Goal: Task Accomplishment & Management: Complete application form

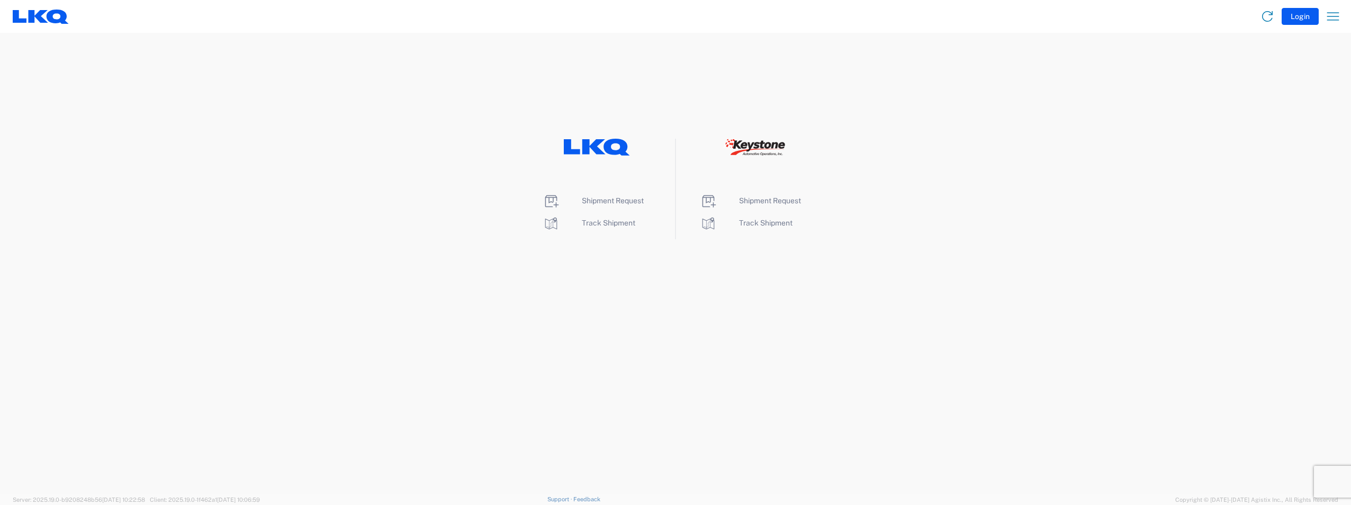
click at [720, 361] on agx-landing-component "Shipment Request Track Shipment Shipment Request Track Shipment" at bounding box center [675, 263] width 1351 height 461
click at [622, 203] on span "Shipment Request" at bounding box center [613, 200] width 62 height 8
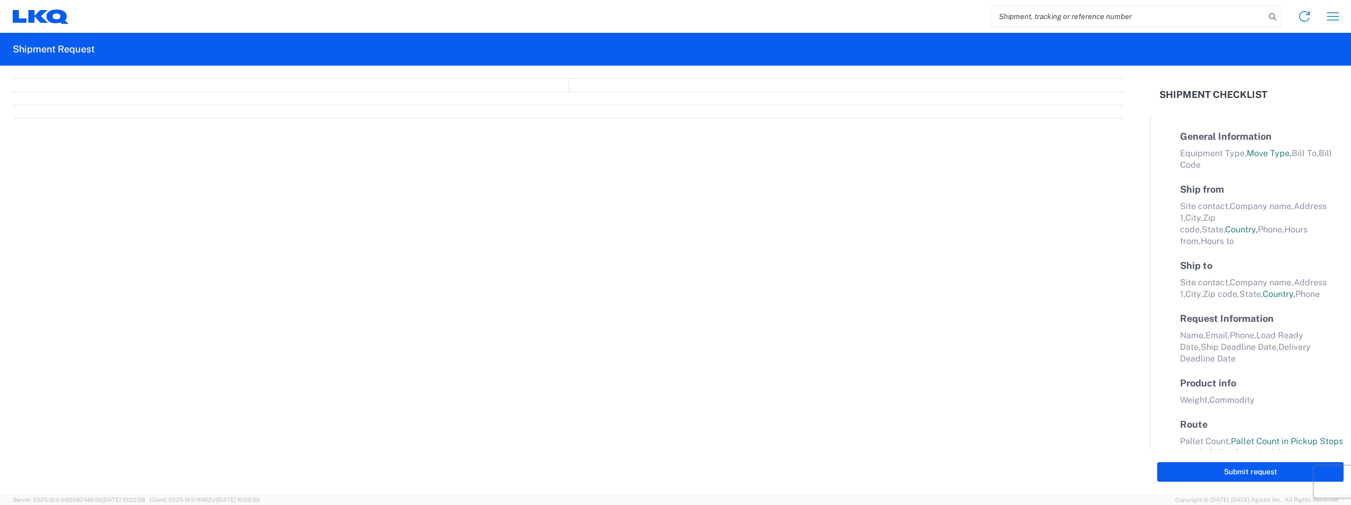
select select "FULL"
select select "LBS"
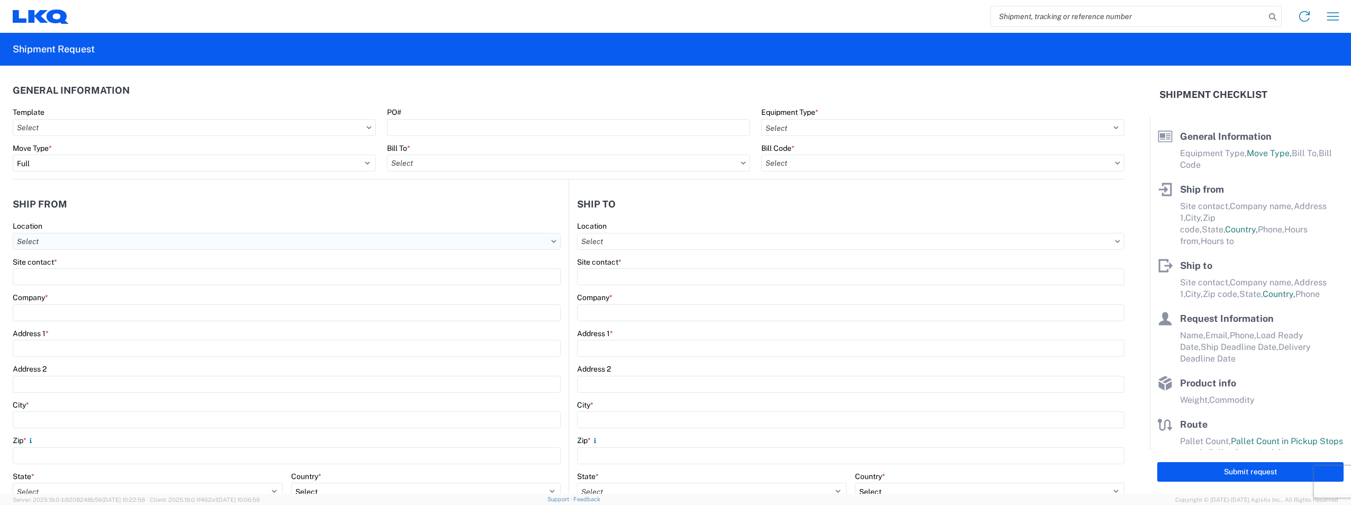
click at [428, 247] on input "text" at bounding box center [287, 241] width 548 height 17
type input "metalt"
click at [327, 208] on header "Ship from" at bounding box center [291, 204] width 556 height 24
click at [274, 248] on input "text" at bounding box center [287, 241] width 548 height 17
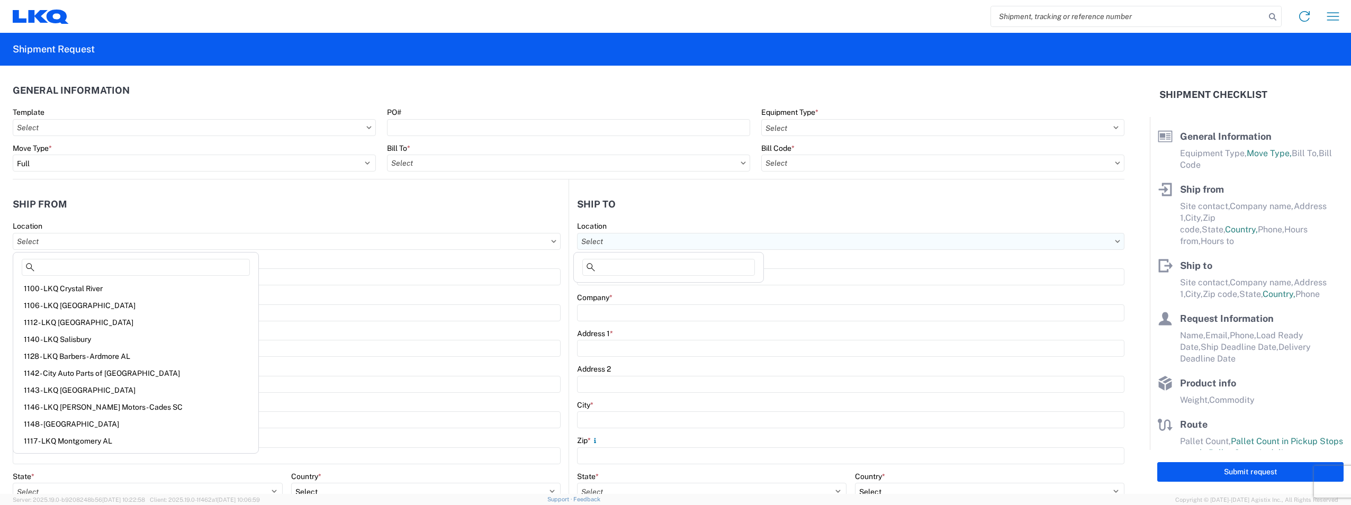
click at [699, 243] on input "text" at bounding box center [850, 241] width 547 height 17
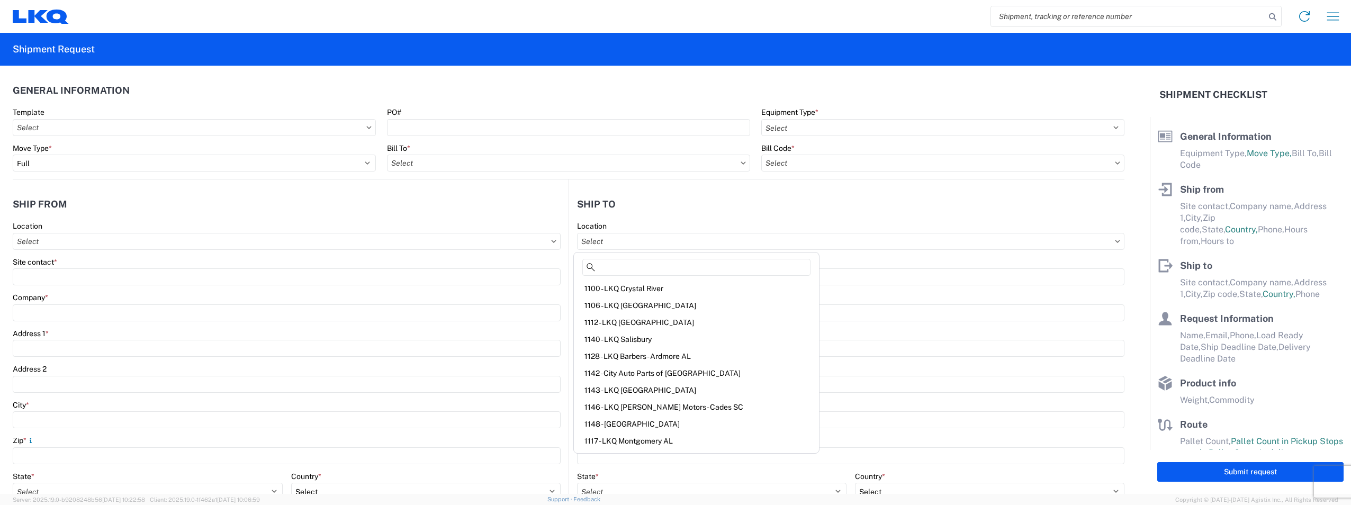
click at [840, 212] on header "Ship to" at bounding box center [846, 204] width 555 height 24
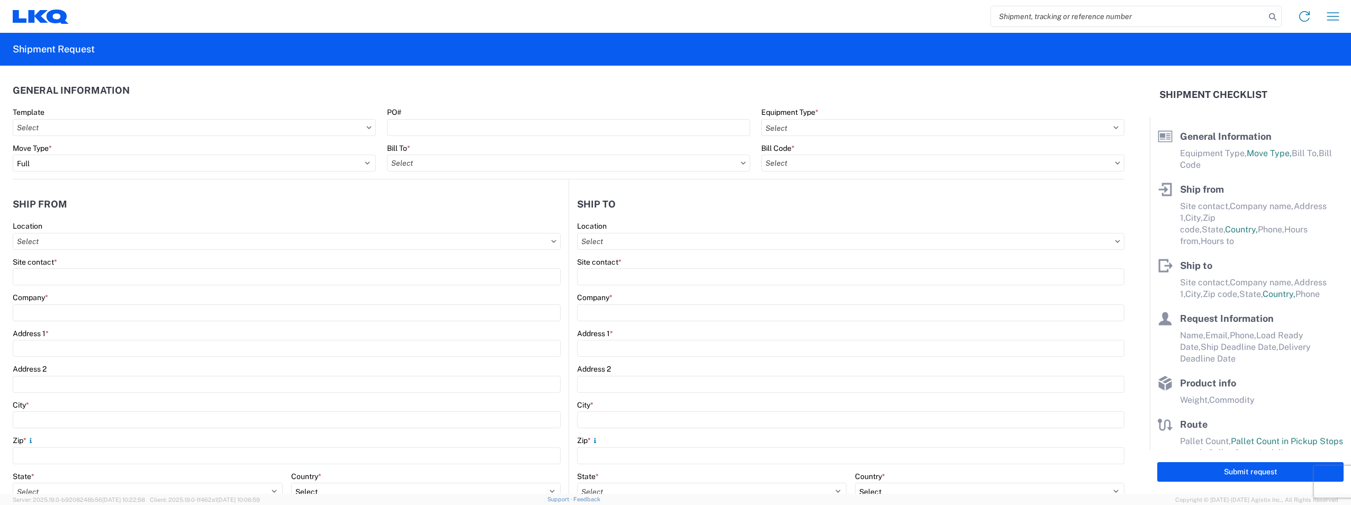
click at [705, 86] on header "General Information" at bounding box center [569, 90] width 1112 height 24
click at [277, 123] on input "text" at bounding box center [194, 127] width 363 height 17
click at [363, 128] on input "text" at bounding box center [194, 127] width 363 height 17
click at [367, 128] on icon at bounding box center [369, 127] width 5 height 3
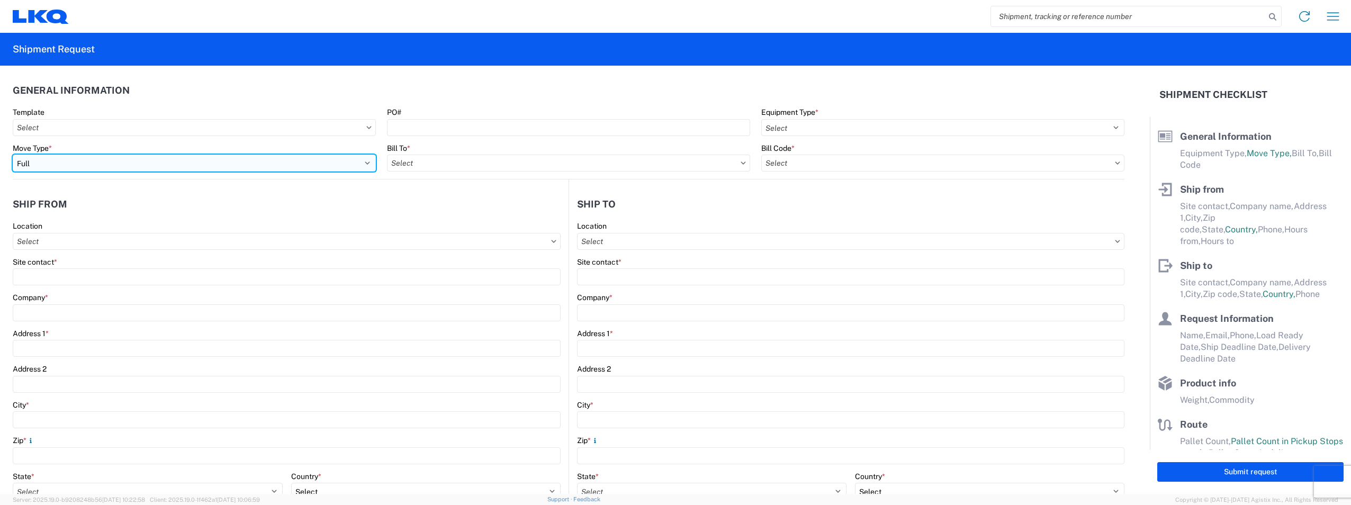
click at [369, 163] on select "Select Full Partial TL" at bounding box center [194, 163] width 363 height 17
click at [369, 162] on select "Select Full Partial TL" at bounding box center [194, 163] width 363 height 17
click at [365, 165] on select "Select Full Partial TL" at bounding box center [194, 163] width 363 height 17
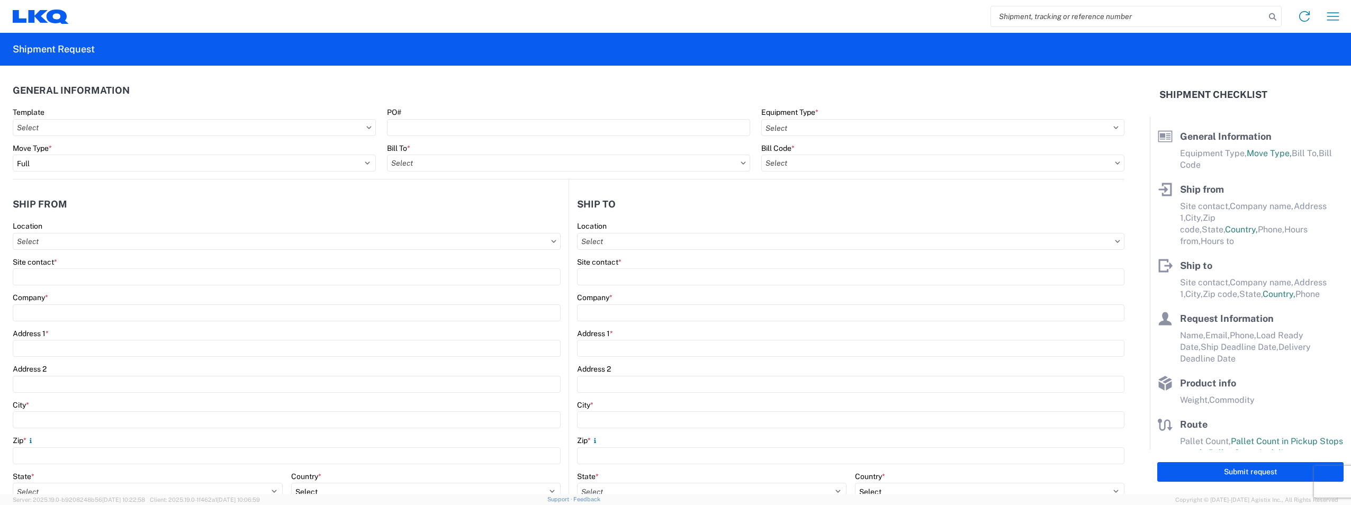
click at [381, 86] on header "General Information" at bounding box center [569, 90] width 1112 height 24
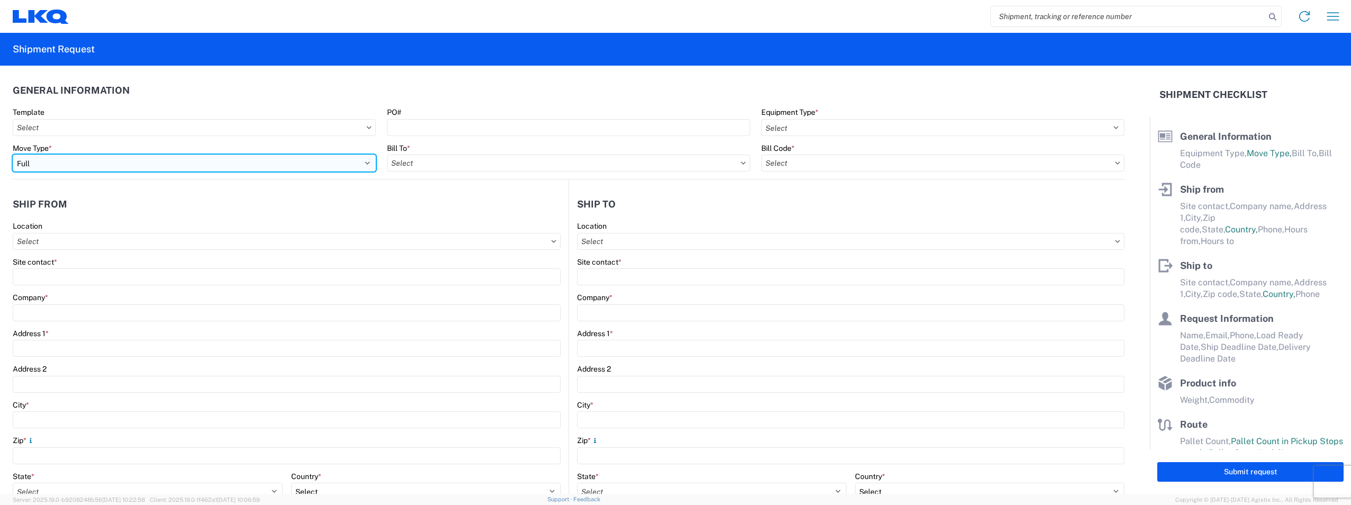
click at [348, 165] on select "Select Full Partial TL" at bounding box center [194, 163] width 363 height 17
select select "PARTIAL_TL"
click at [13, 155] on select "Select Full Partial TL" at bounding box center [194, 163] width 363 height 17
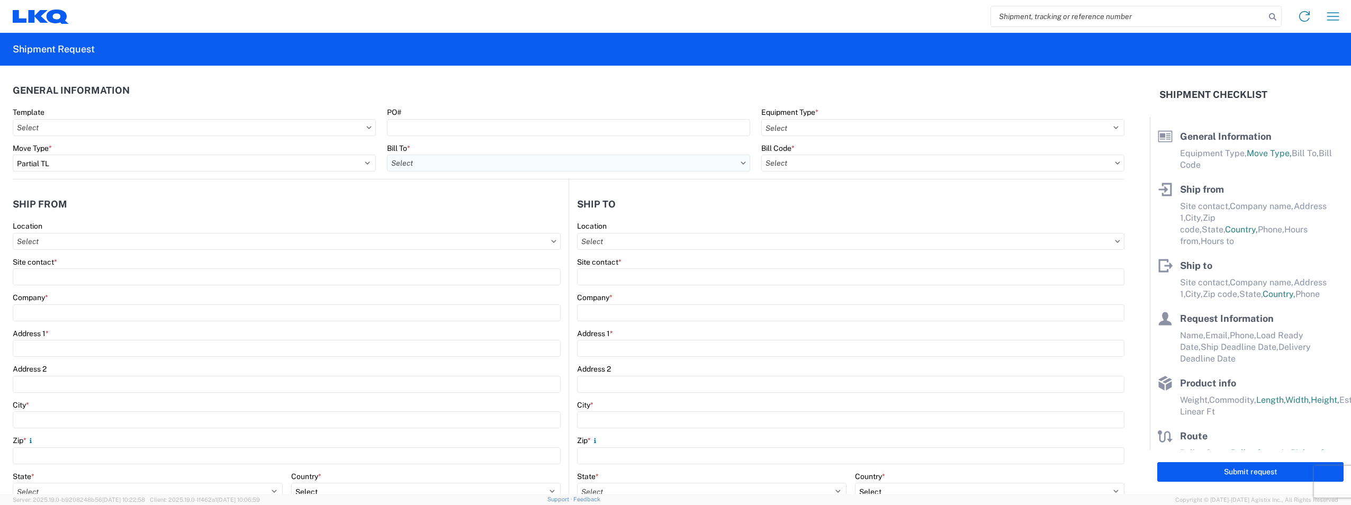
click at [431, 161] on input "text" at bounding box center [568, 163] width 363 height 17
click at [750, 163] on div "Move Type * Select Full Partial TL Bill To * [PERSON_NAME] *" at bounding box center [568, 161] width 1123 height 36
drag, startPoint x: 750, startPoint y: 163, endPoint x: 738, endPoint y: 165, distance: 11.9
click at [738, 165] on input "text" at bounding box center [568, 163] width 363 height 17
click at [550, 195] on input at bounding box center [479, 189] width 173 height 17
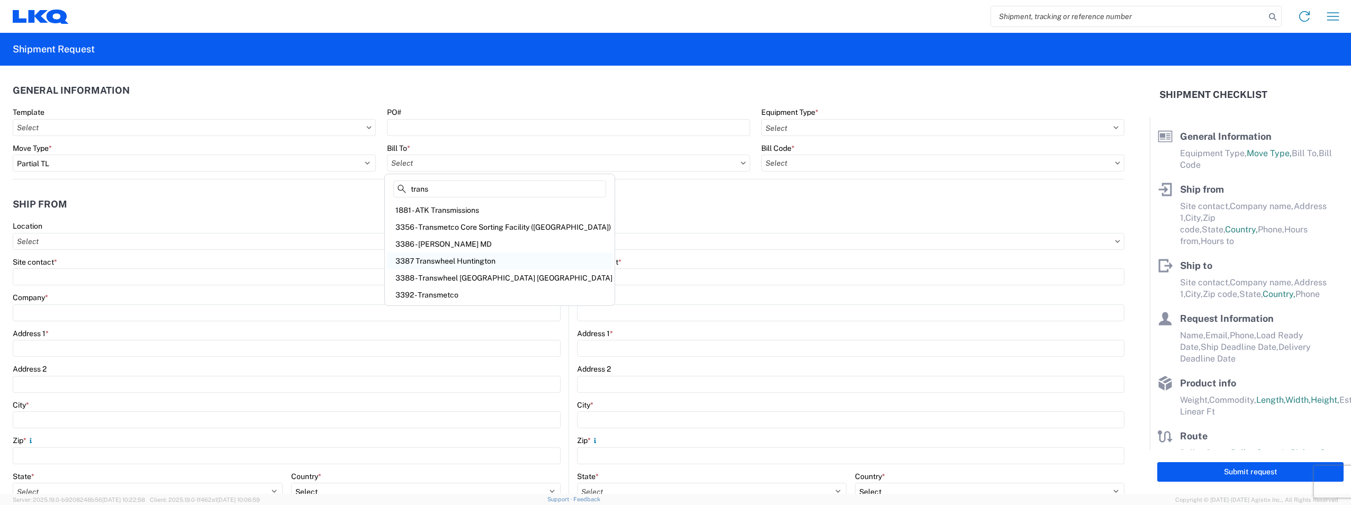
type input "trans"
click at [453, 263] on div "3387 Transwheel Huntington" at bounding box center [500, 261] width 226 height 17
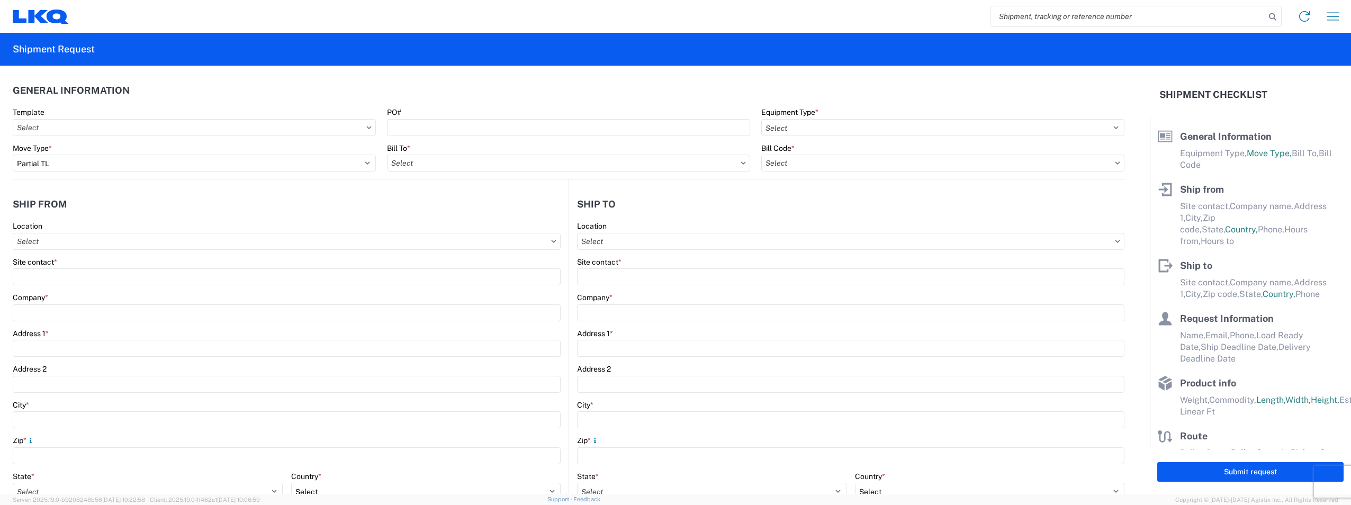
type input "3387 Transwheel Huntington"
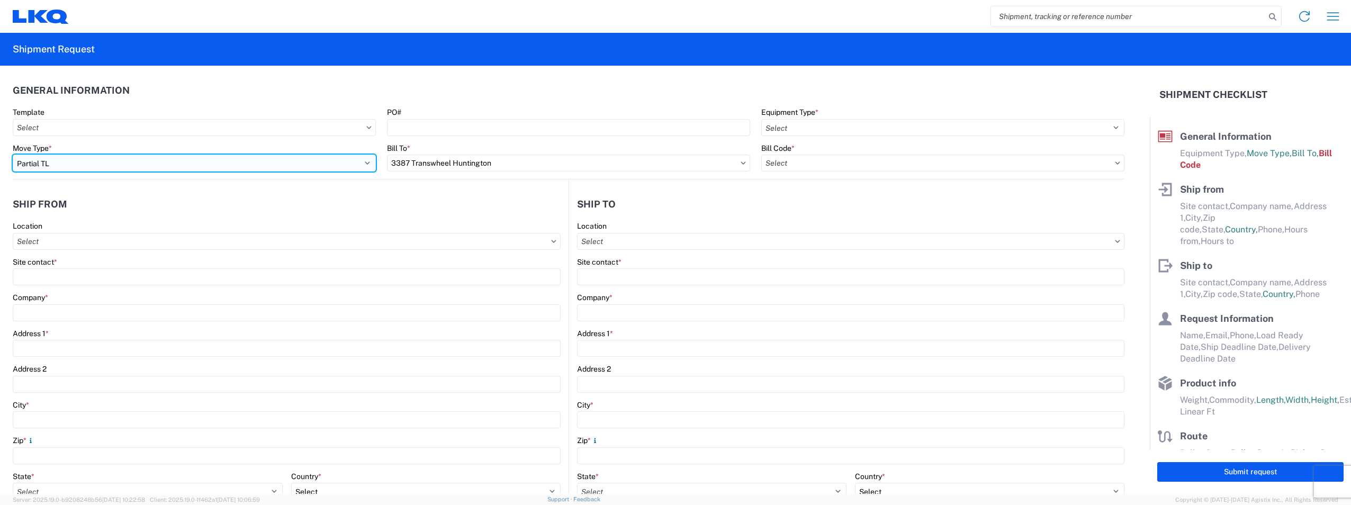
click at [337, 164] on select "Select Full Partial TL" at bounding box center [194, 163] width 363 height 17
click at [13, 155] on select "Select Full Partial TL" at bounding box center [194, 163] width 363 height 17
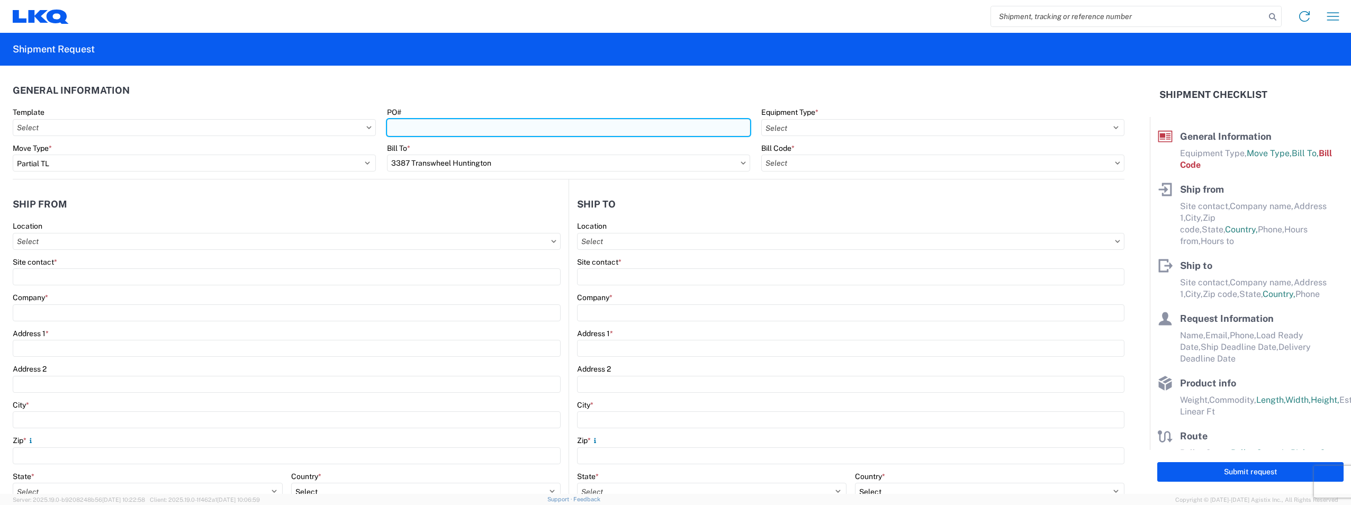
click at [409, 130] on input "PO#" at bounding box center [568, 127] width 363 height 17
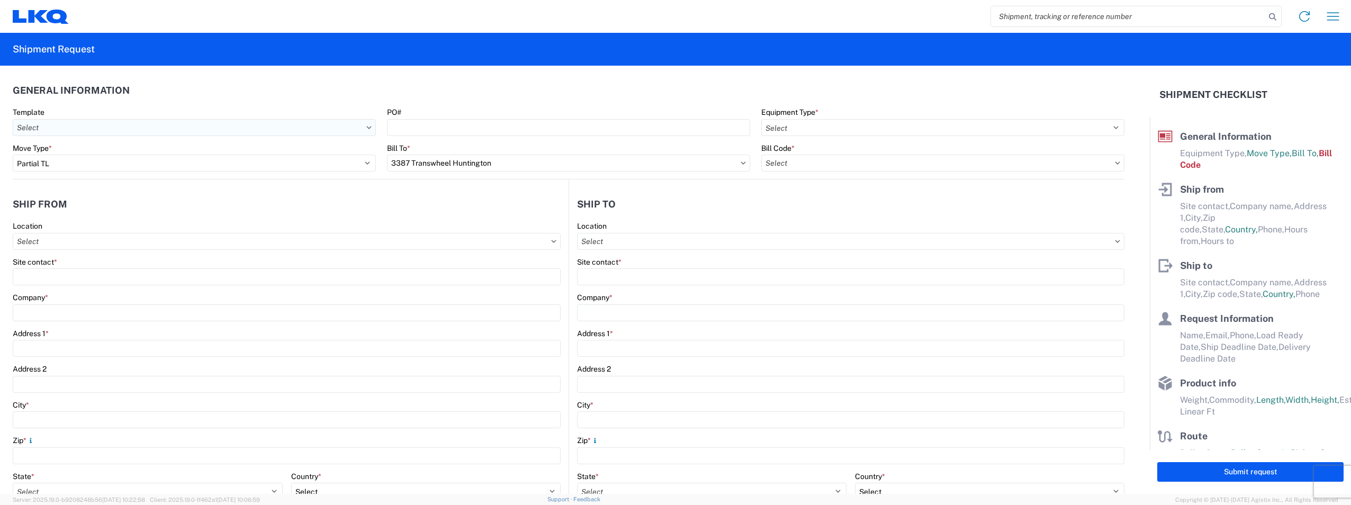
click at [233, 129] on input "text" at bounding box center [194, 127] width 363 height 17
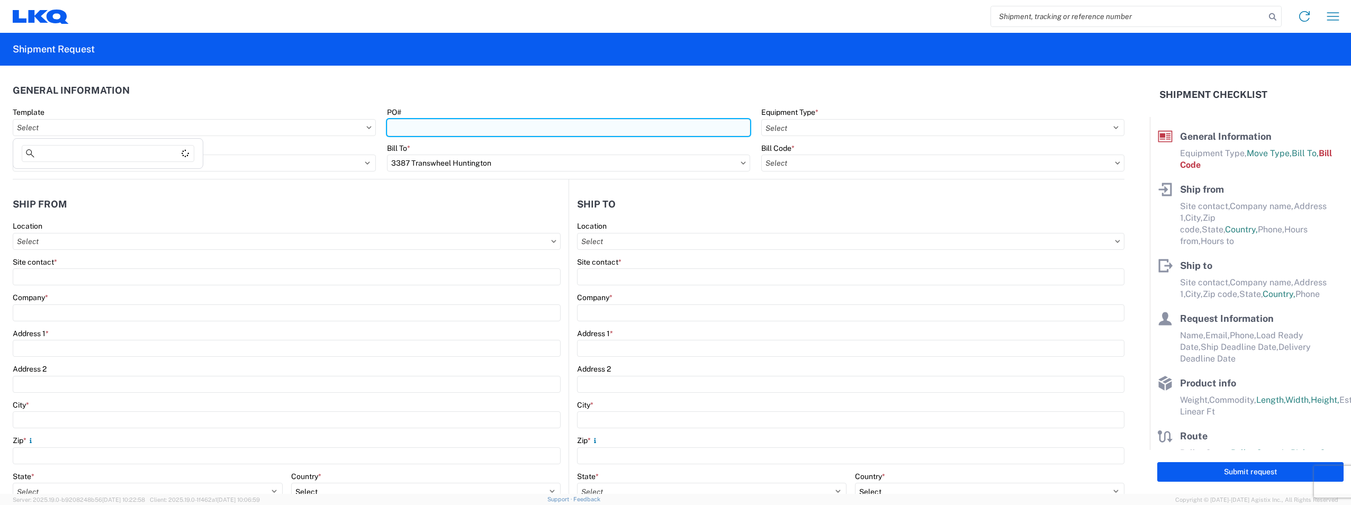
click at [502, 127] on input "PO#" at bounding box center [568, 127] width 363 height 17
type input "1922722"
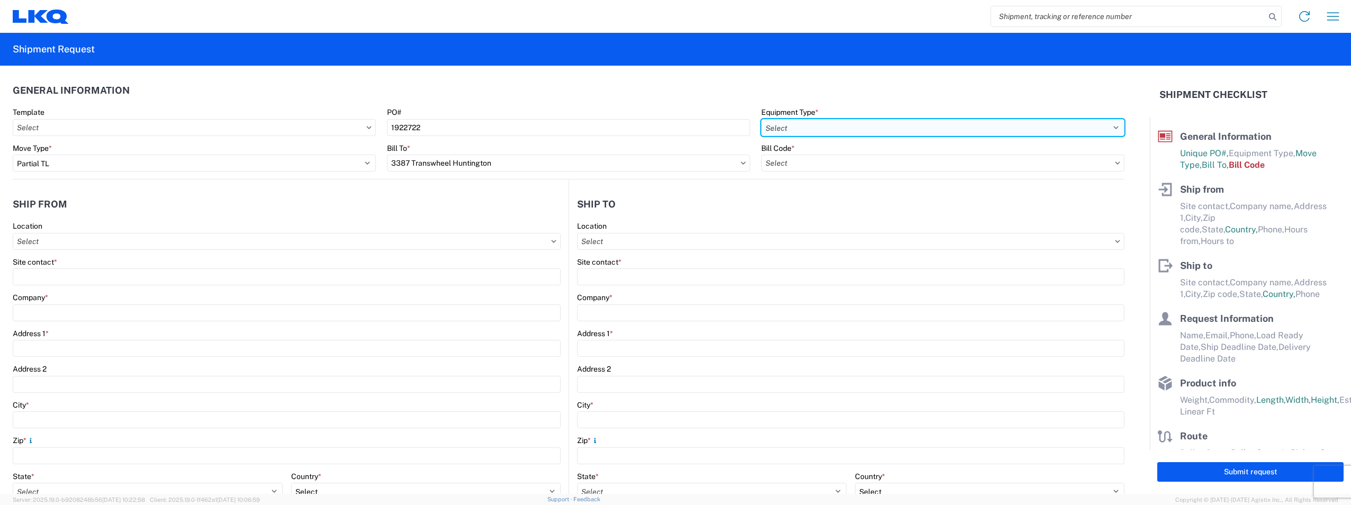
click at [810, 122] on select "Select 53’ Dry Van Flatbed Dropdeck (van) Lowboy (flatbed) Rail" at bounding box center [942, 127] width 363 height 17
select select "STDV"
click at [761, 119] on select "Select 53’ Dry Van Flatbed Dropdeck (van) Lowboy (flatbed) Rail" at bounding box center [942, 127] width 363 height 17
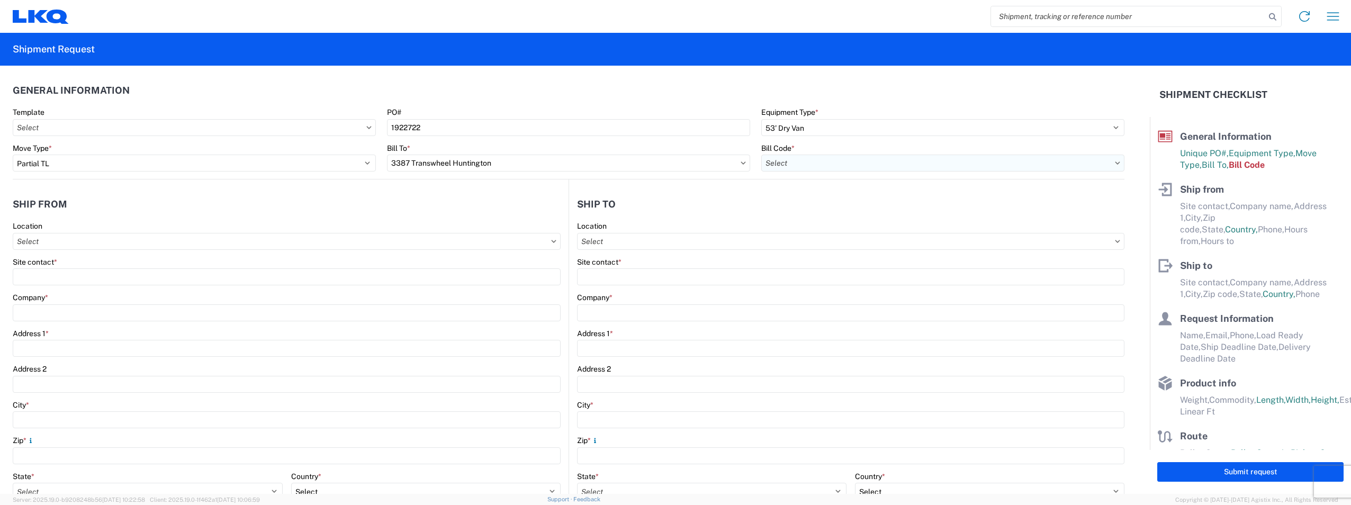
click at [781, 163] on input "text" at bounding box center [942, 163] width 363 height 17
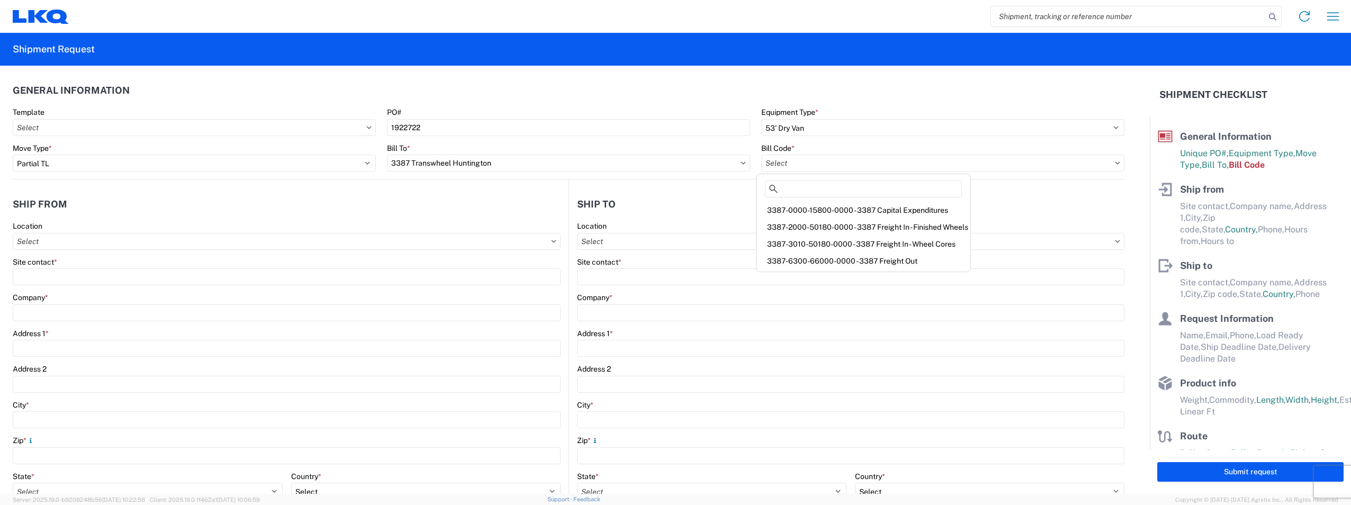
click at [1118, 166] on agx-form-control-wrapper-v2 "[PERSON_NAME] *" at bounding box center [943, 161] width 374 height 36
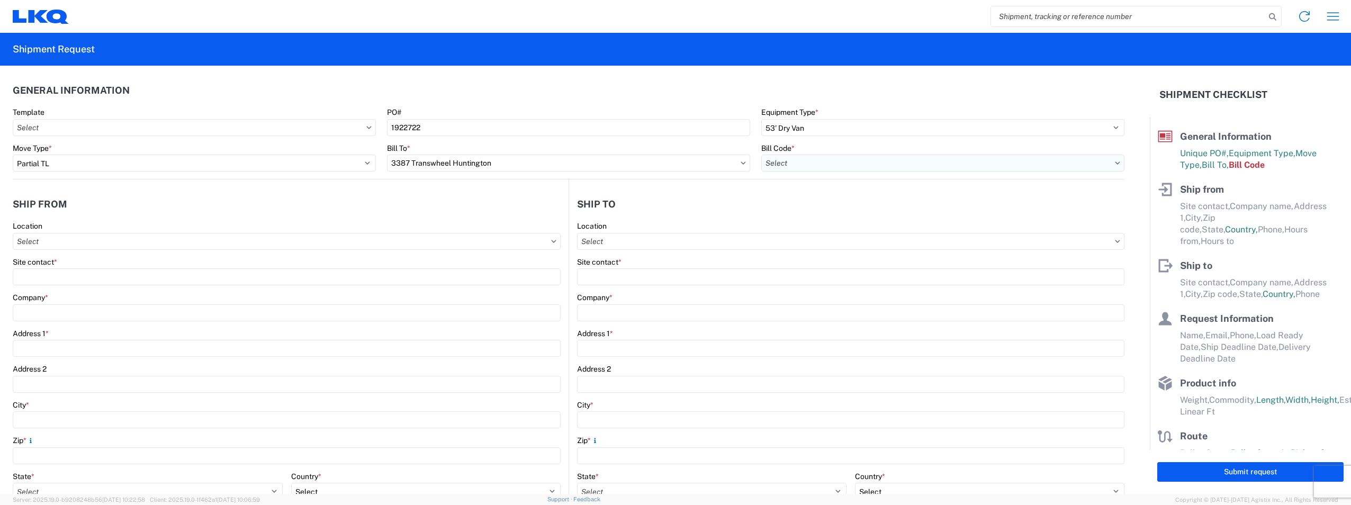
click at [1113, 166] on input "text" at bounding box center [942, 163] width 363 height 17
click at [1108, 165] on input "text" at bounding box center [942, 163] width 363 height 17
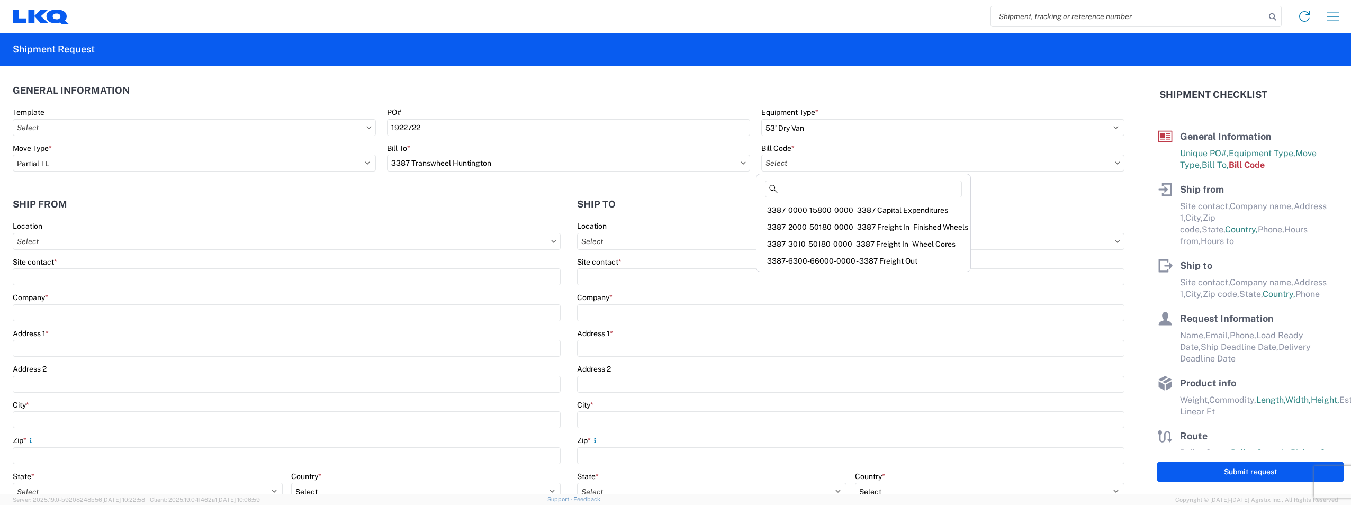
click at [1067, 196] on header "Ship to" at bounding box center [846, 204] width 555 height 24
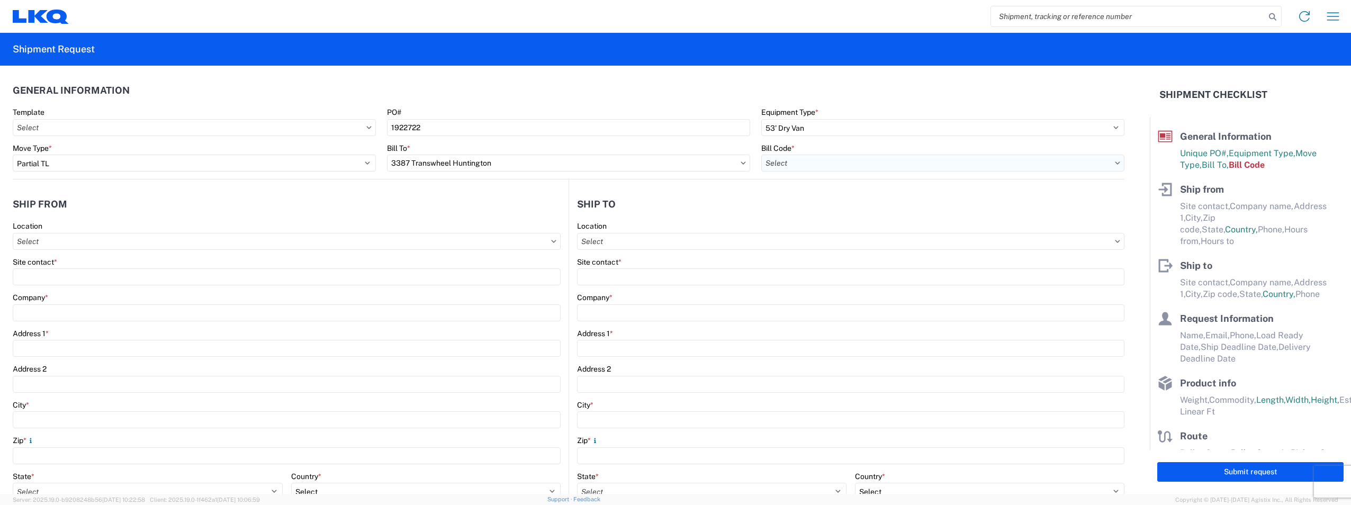
click at [1058, 164] on input "text" at bounding box center [942, 163] width 363 height 17
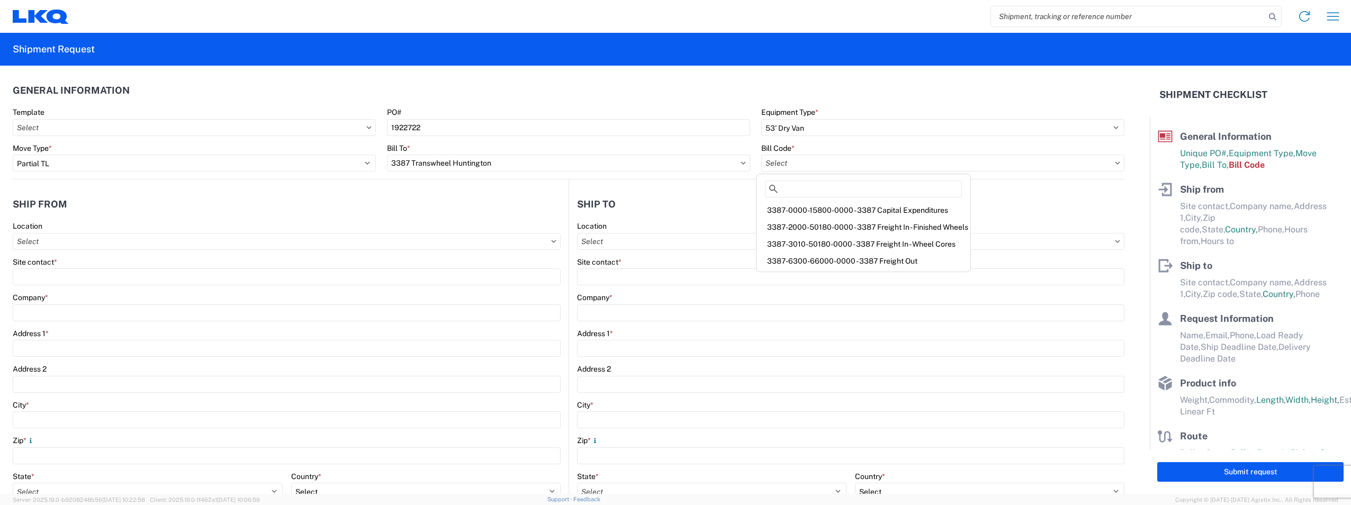
click at [683, 193] on header "Ship to" at bounding box center [846, 204] width 555 height 24
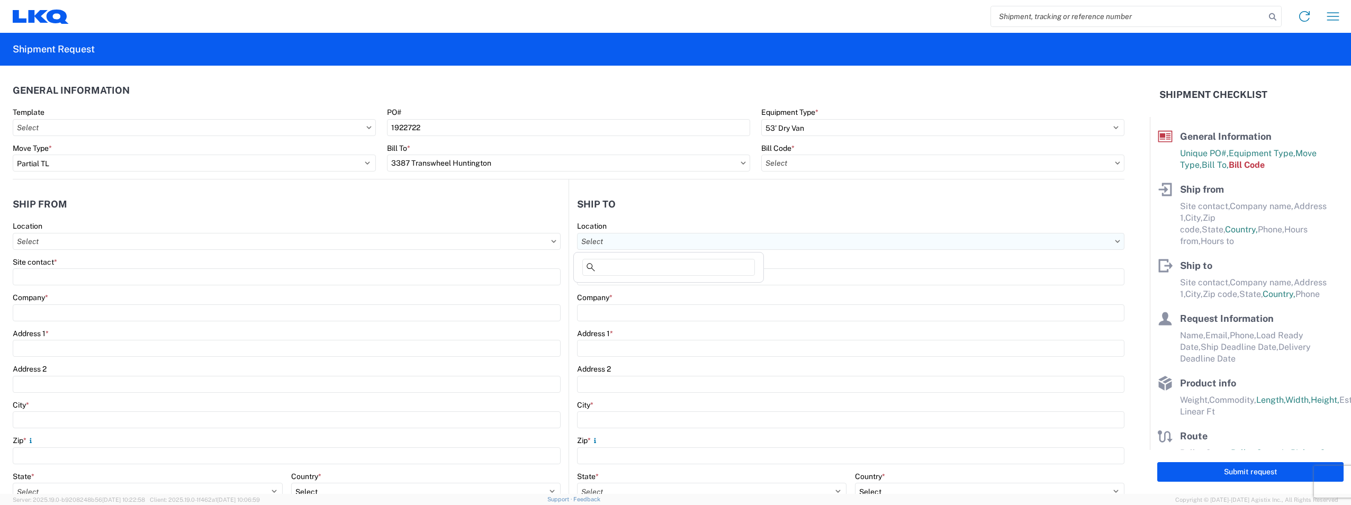
click at [673, 238] on input "text" at bounding box center [850, 241] width 547 height 17
type input "t"
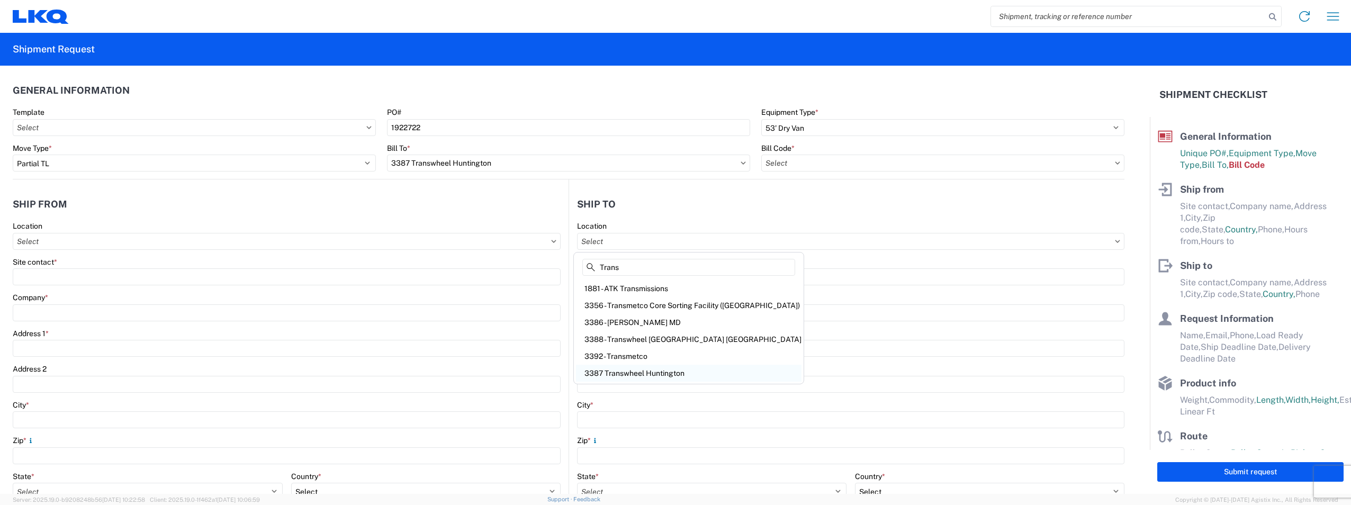
type input "Trans"
click at [624, 377] on div "3387 Transwheel Huntington" at bounding box center [689, 373] width 226 height 17
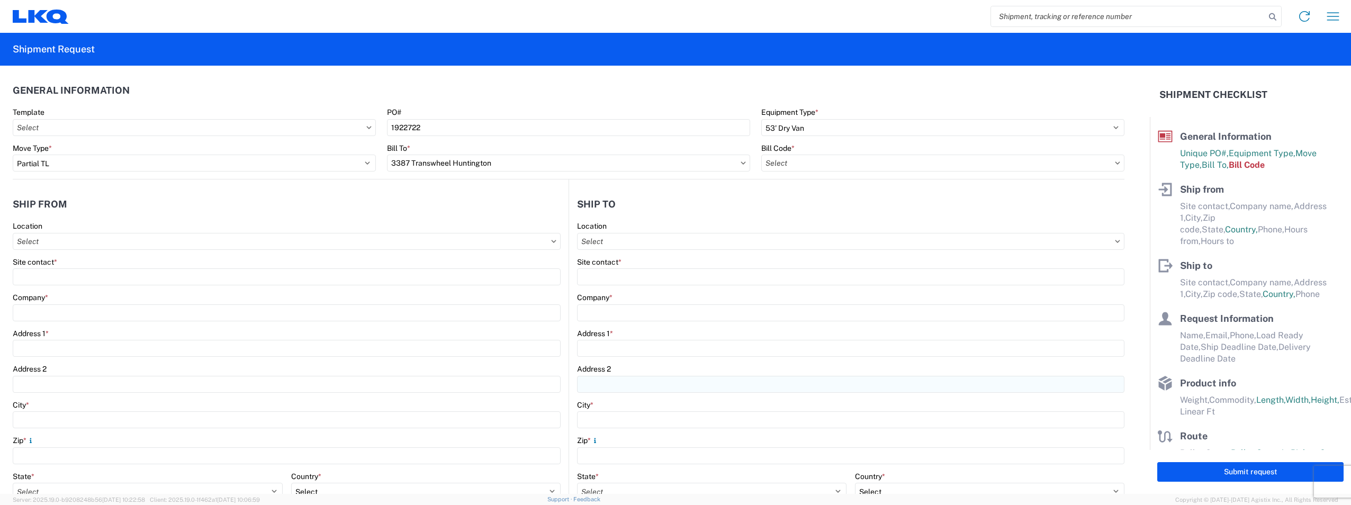
type input "3387 Transwheel Huntington"
type input "LKQ Corporation"
type input "[STREET_ADDRESS]"
type input "Huntington"
type input "46750"
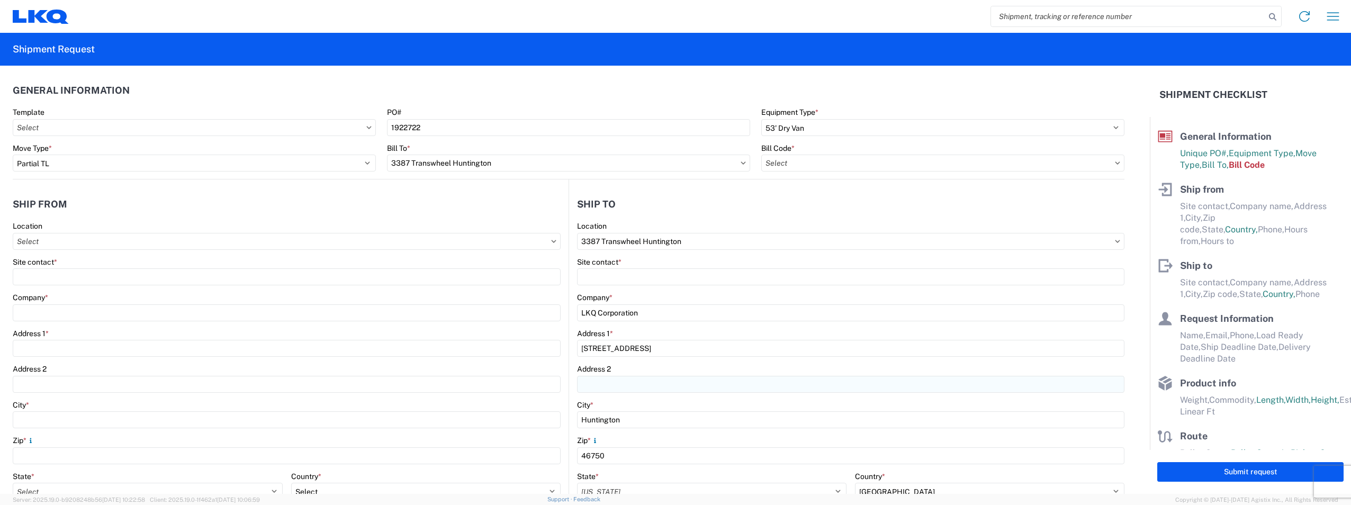
select select "IN"
select select "US"
click at [731, 215] on header "Ship to" at bounding box center [846, 204] width 555 height 24
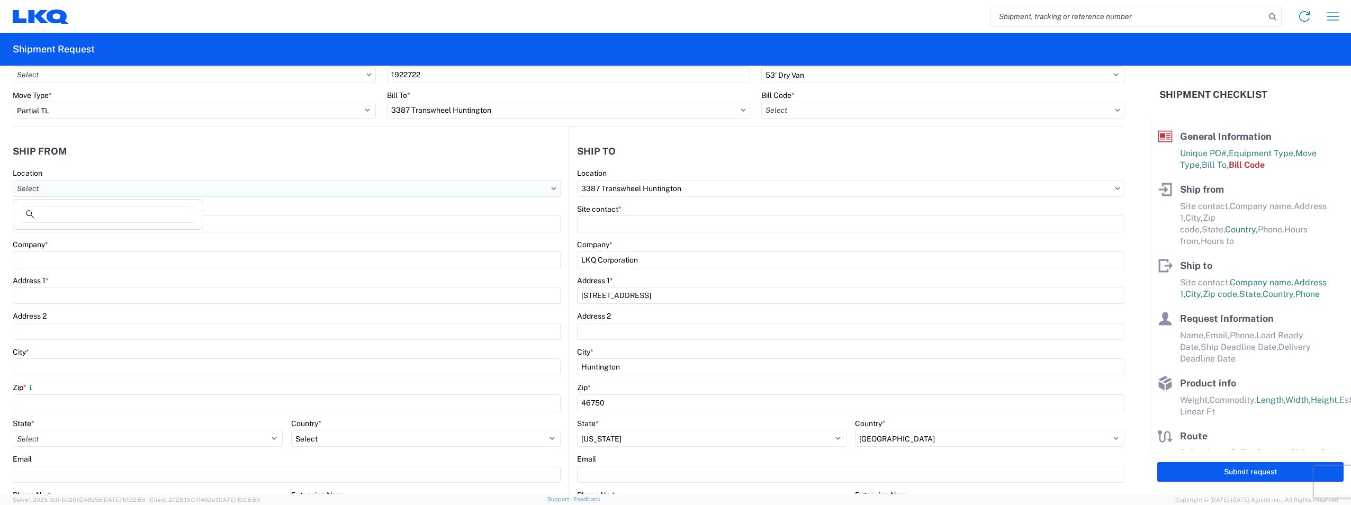
click at [419, 195] on input "text" at bounding box center [287, 188] width 548 height 17
type input "m"
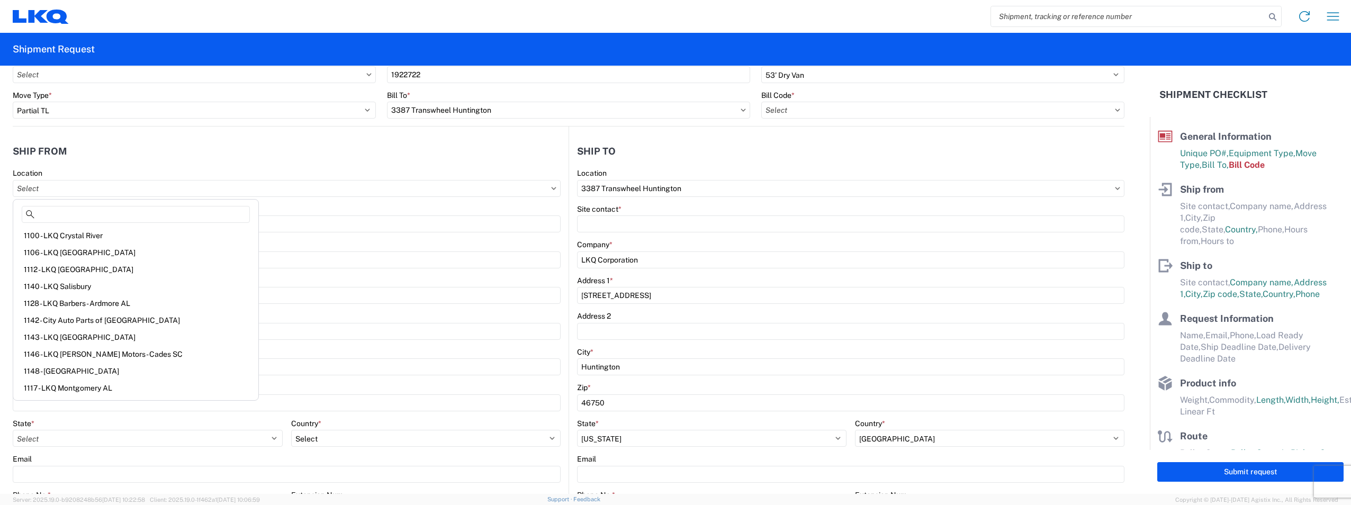
click at [204, 172] on div "Location" at bounding box center [287, 173] width 548 height 10
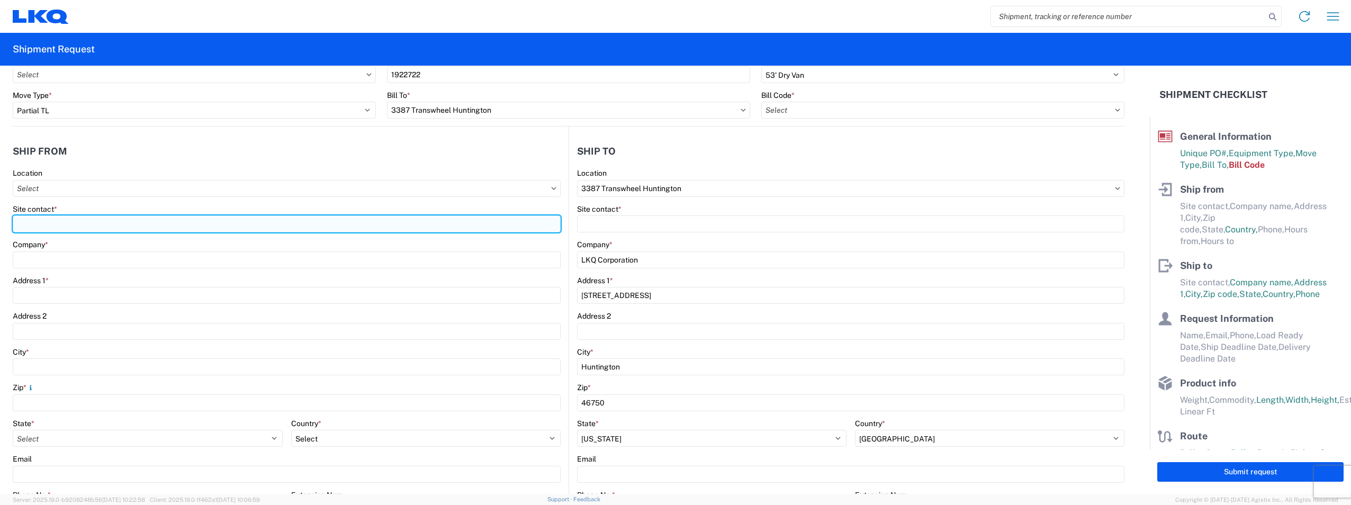
click at [46, 224] on input "Site contact *" at bounding box center [287, 223] width 548 height 17
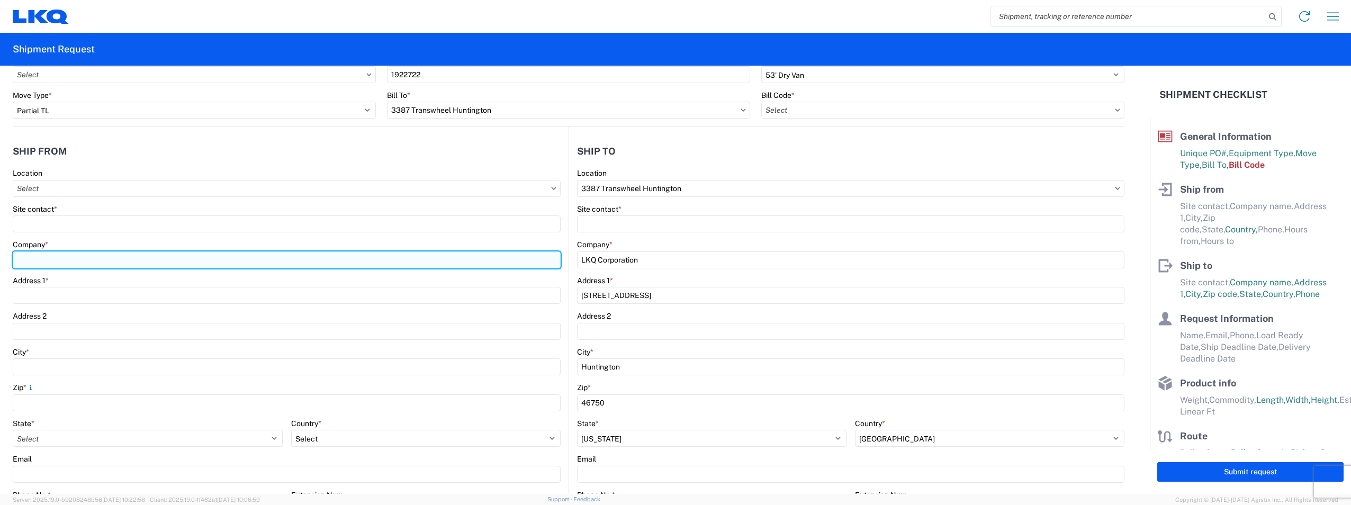
click at [39, 267] on input "Company *" at bounding box center [287, 259] width 548 height 17
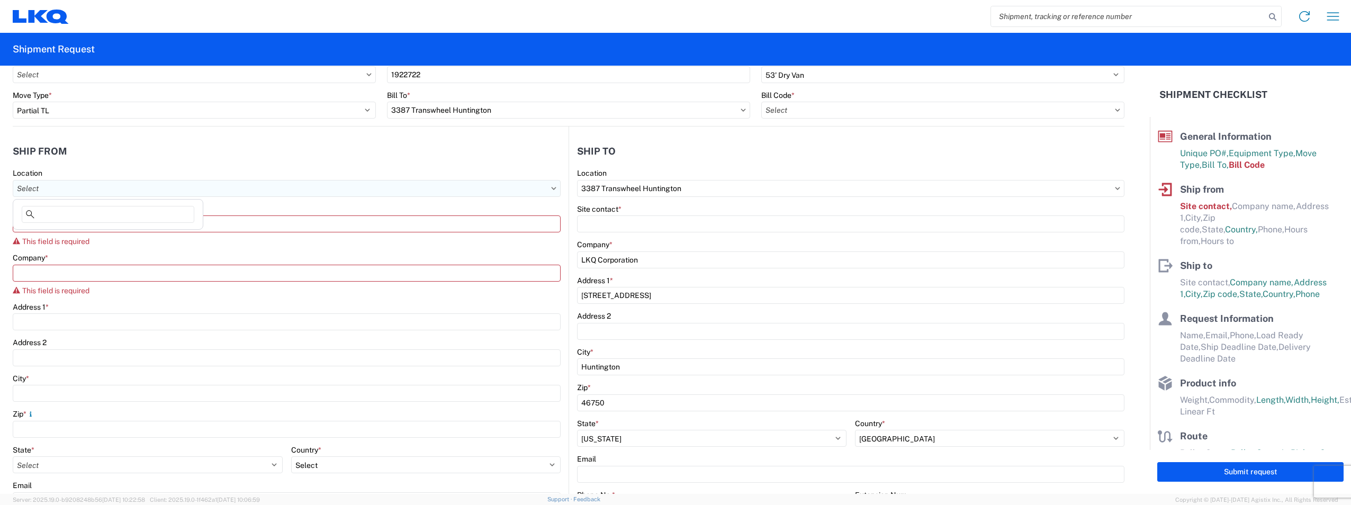
click at [68, 196] on input "text" at bounding box center [287, 188] width 548 height 17
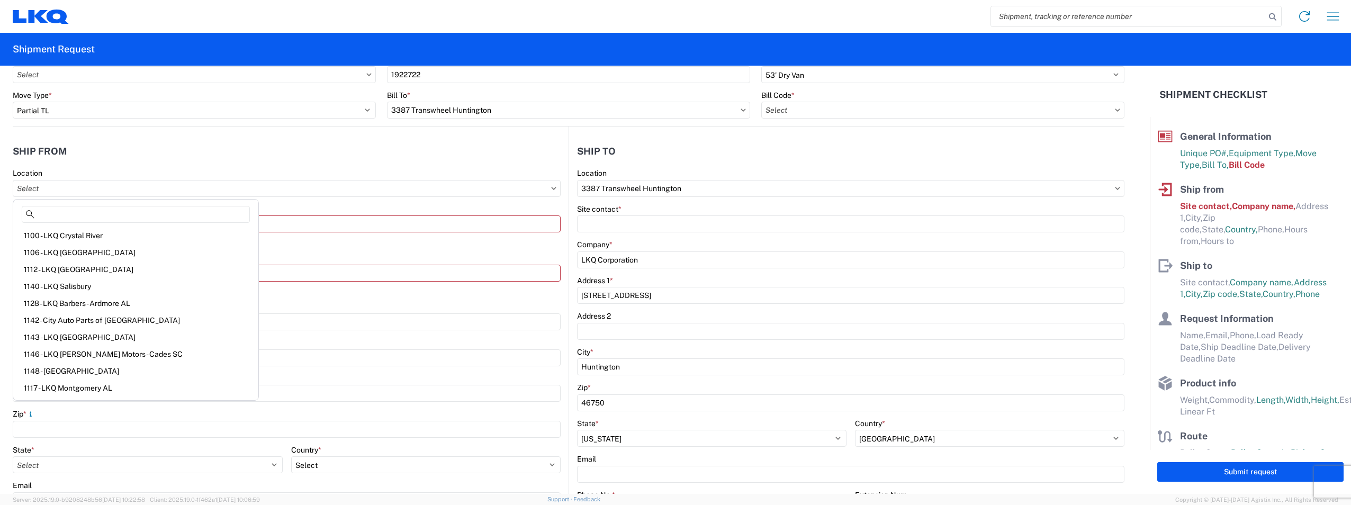
click at [372, 211] on div "Site contact *" at bounding box center [287, 209] width 548 height 10
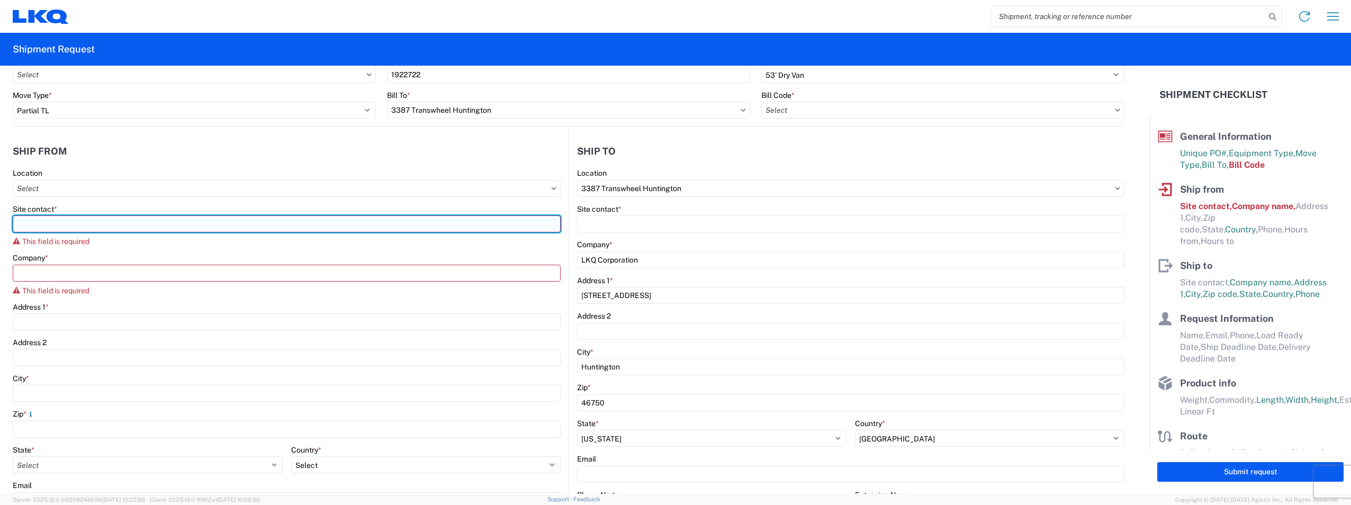
click at [149, 230] on input "Site contact *" at bounding box center [287, 223] width 548 height 17
type input "b"
type input "[PERSON_NAME]"
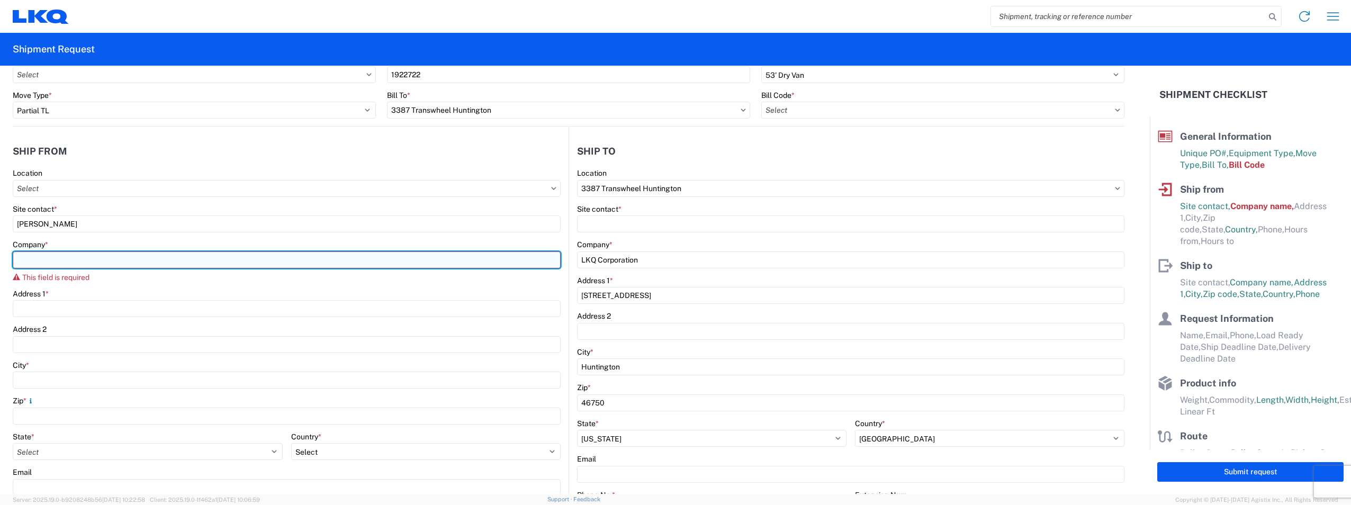
click at [170, 263] on input "Company *" at bounding box center [287, 259] width 548 height 17
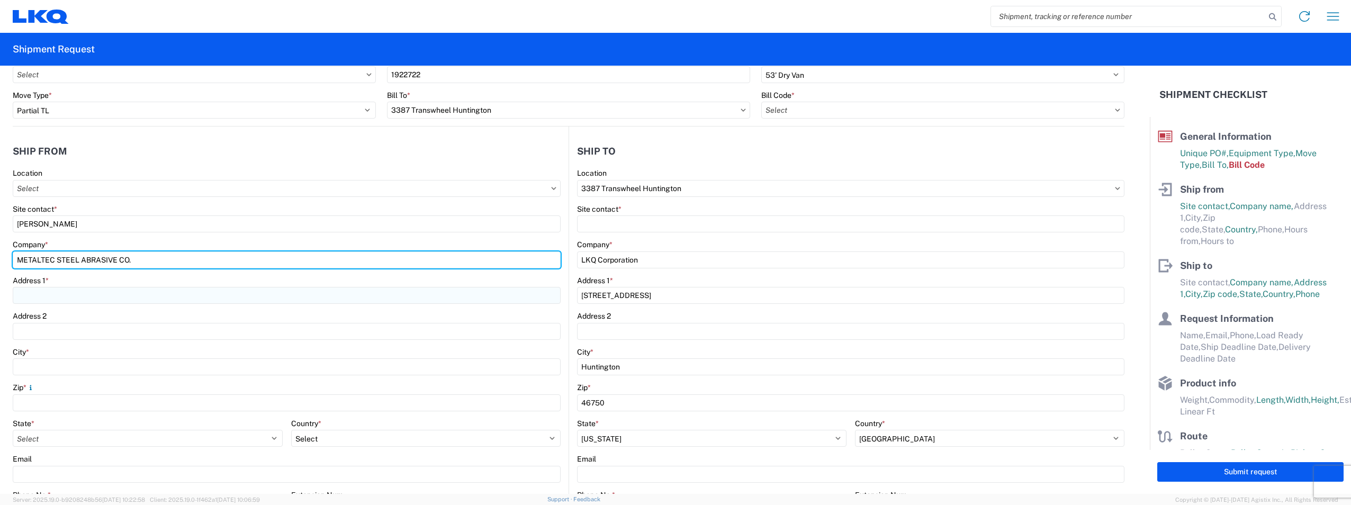
type input "METALTEC STEEL ABRASIVE CO."
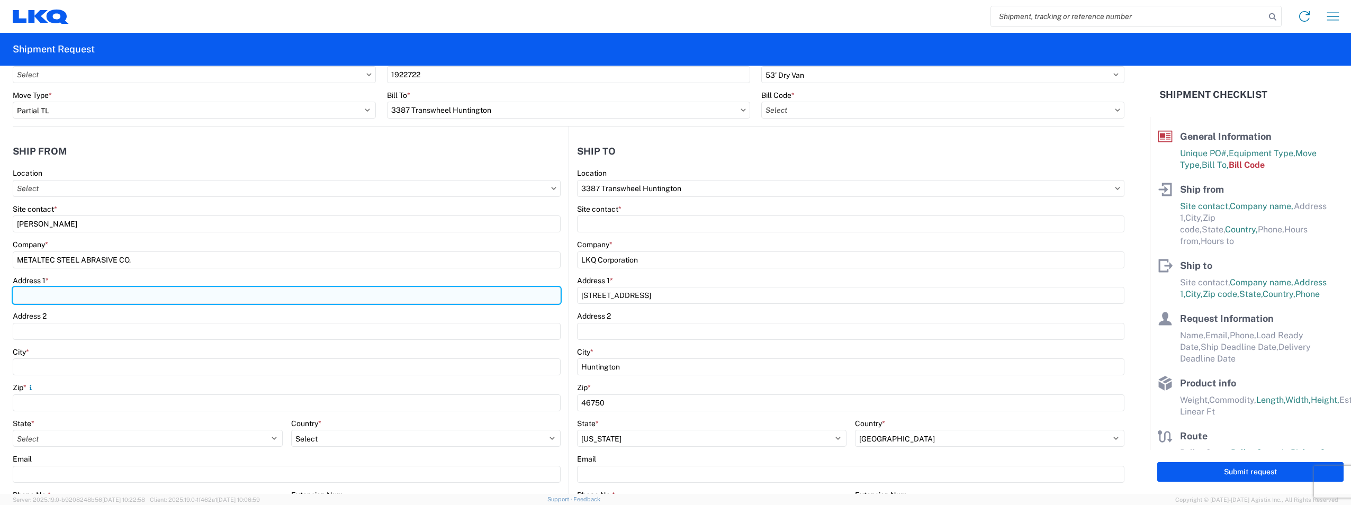
click at [106, 295] on input "Address 1 *" at bounding box center [287, 295] width 548 height 17
type input "[STREET_ADDRESS][PERSON_NAME]"
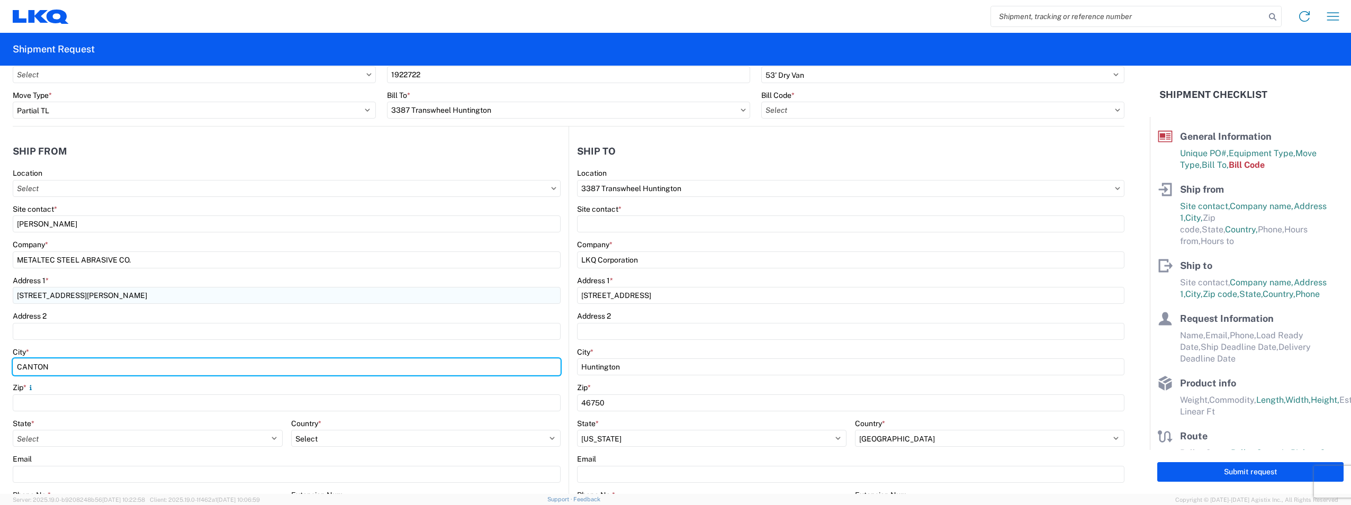
type input "CANTON"
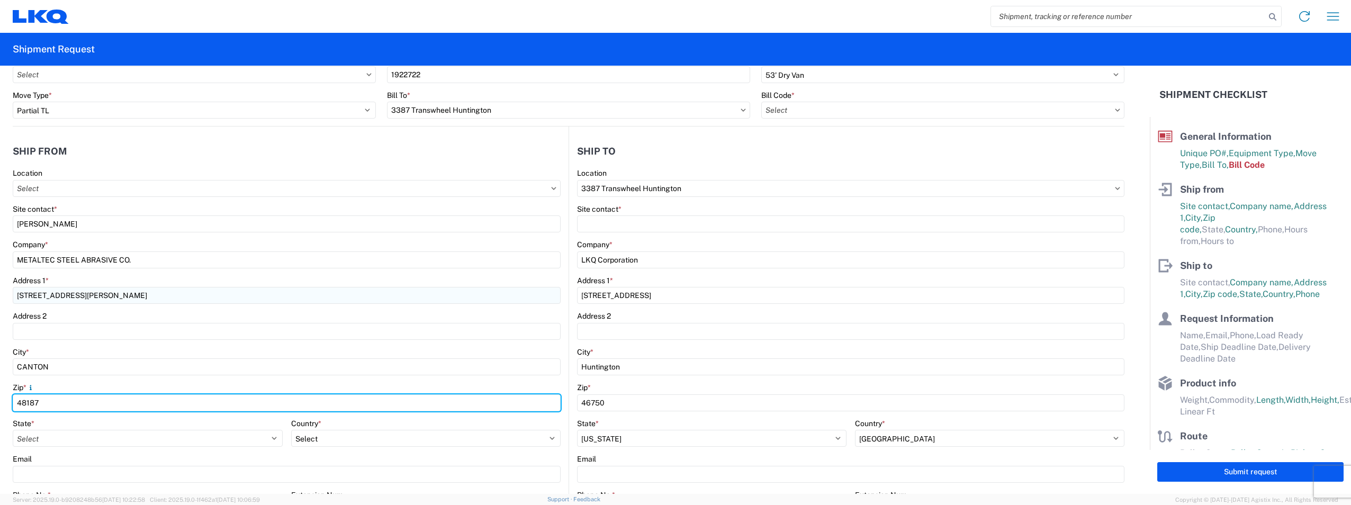
type input "48187"
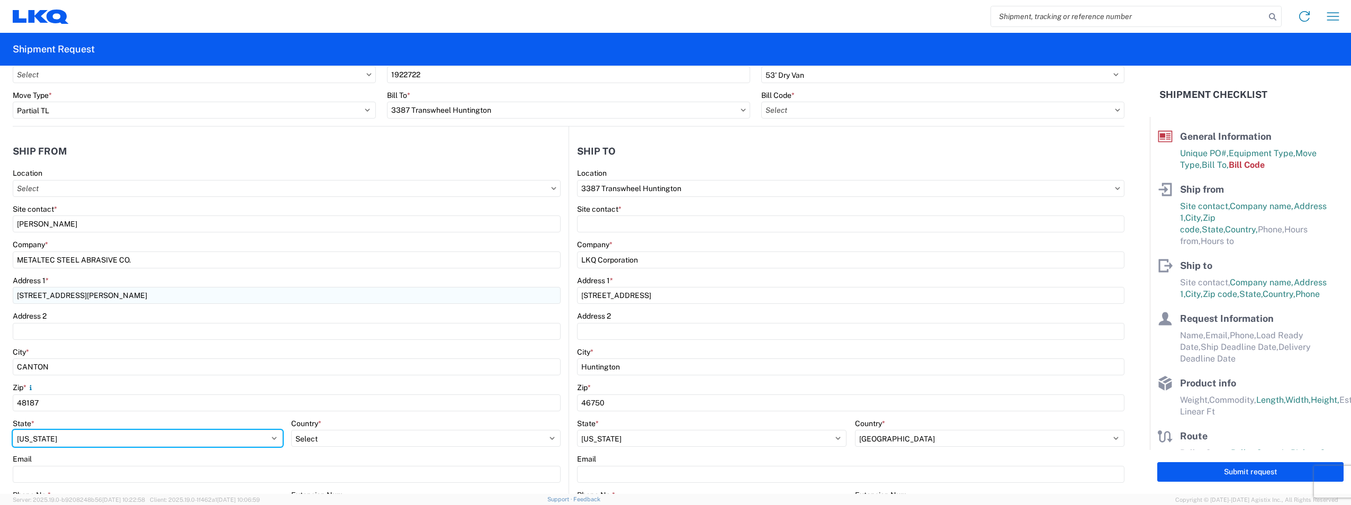
select select "MI"
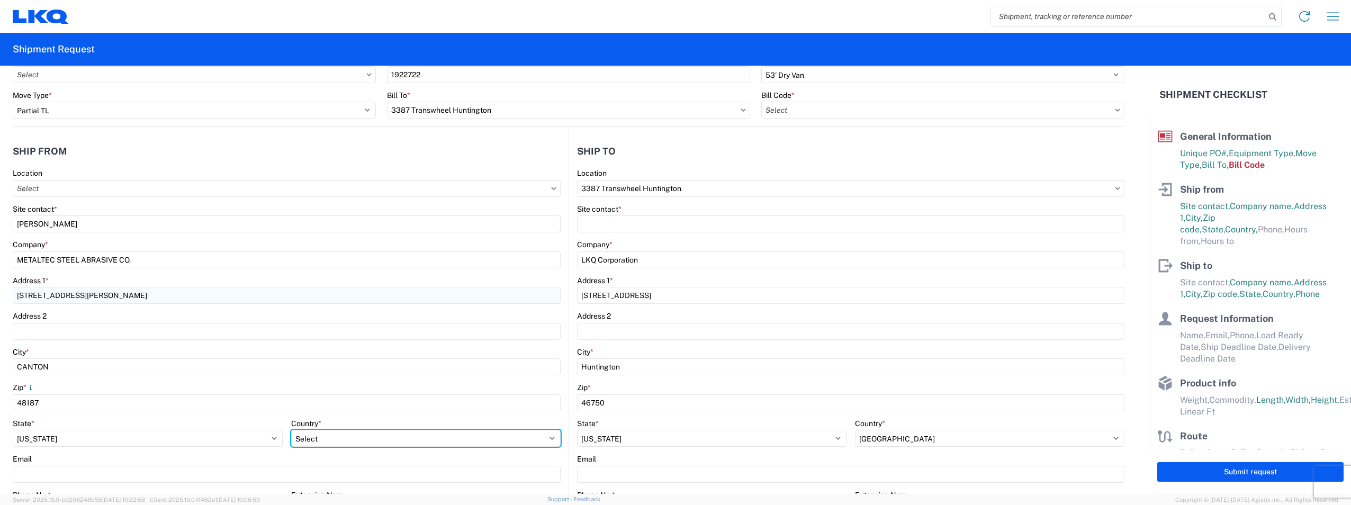
select select "US"
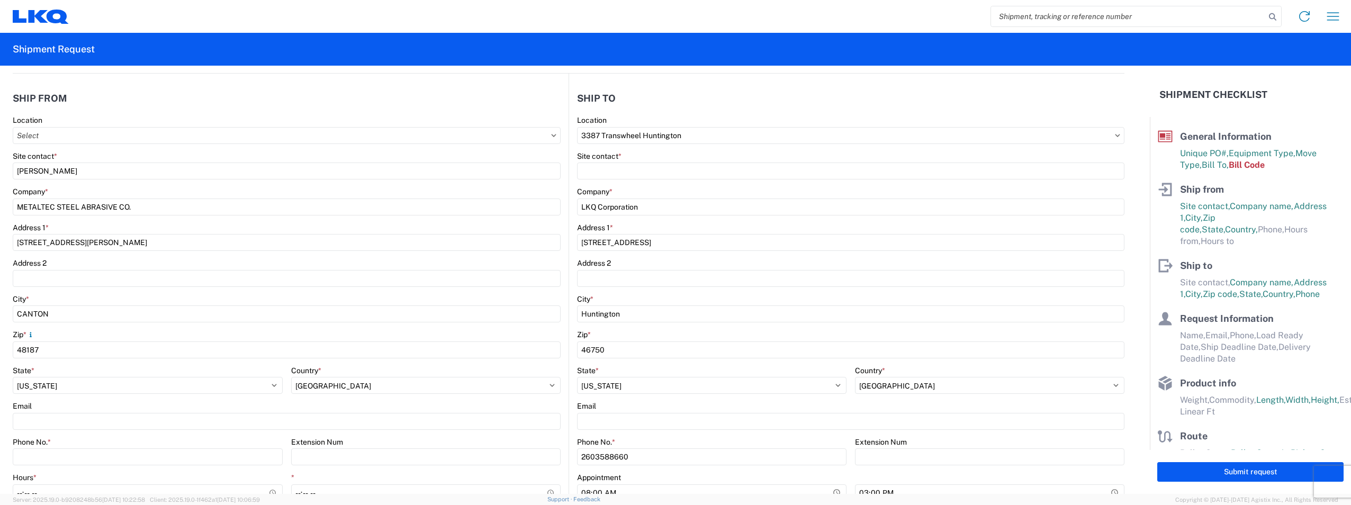
click at [106, 399] on agx-form-control-wrapper-v2 "State * Select [US_STATE] [US_STATE] [US_STATE] [US_STATE] Armed Forces America…" at bounding box center [148, 384] width 270 height 36
click at [101, 430] on agx-form-control-wrapper-v2 "Email" at bounding box center [287, 419] width 548 height 36
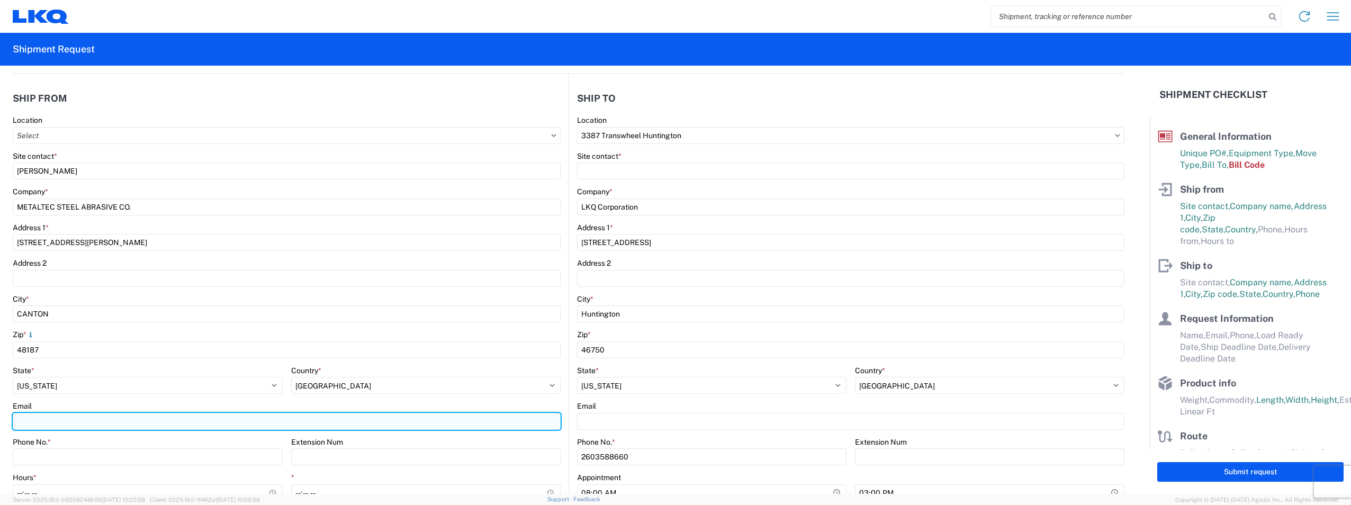
click at [102, 427] on input "Email" at bounding box center [287, 421] width 548 height 17
type input "S"
type input "[EMAIL_ADDRESS][DOMAIN_NAME]"
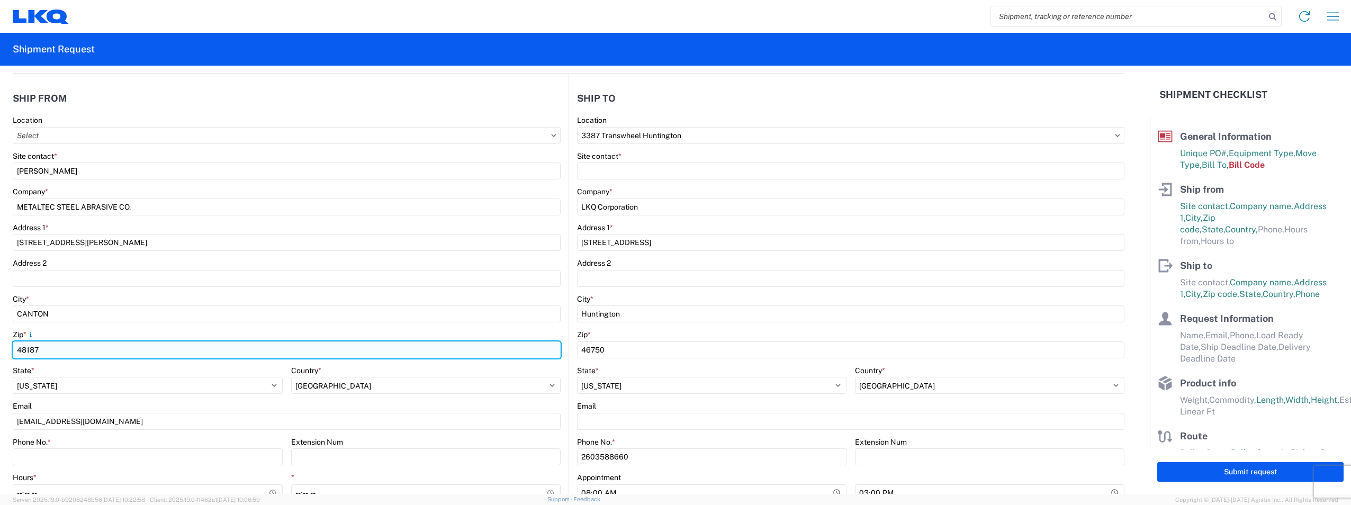
click at [399, 354] on input "48187" at bounding box center [287, 349] width 548 height 17
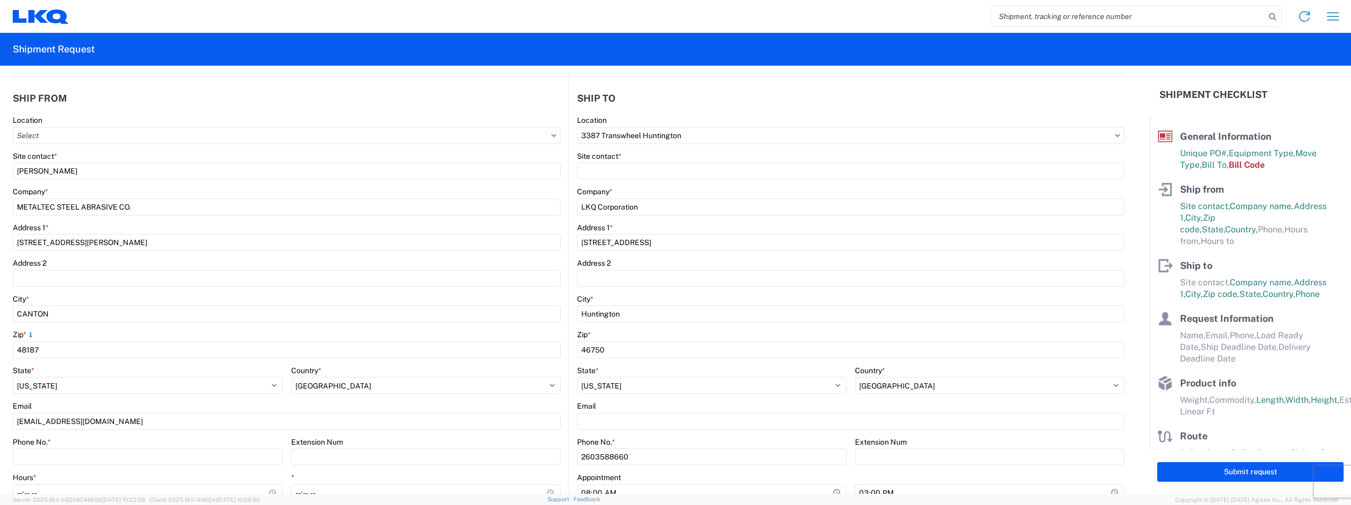
click at [400, 371] on div "Country *" at bounding box center [426, 371] width 270 height 10
click at [233, 453] on input "Phone No. *" at bounding box center [148, 456] width 270 height 17
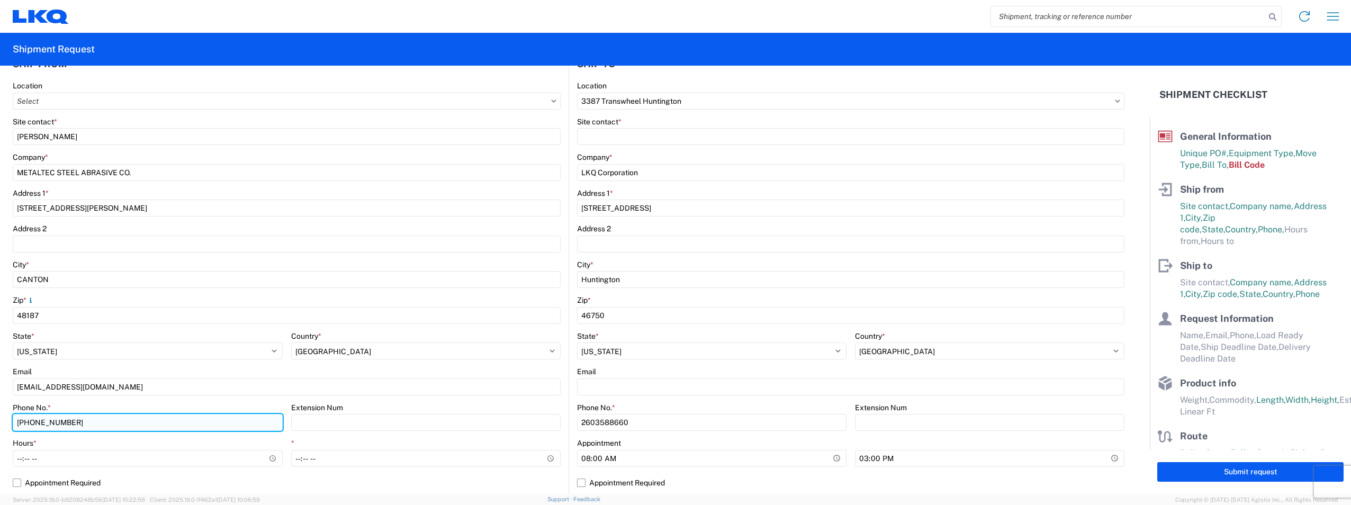
scroll to position [159, 0]
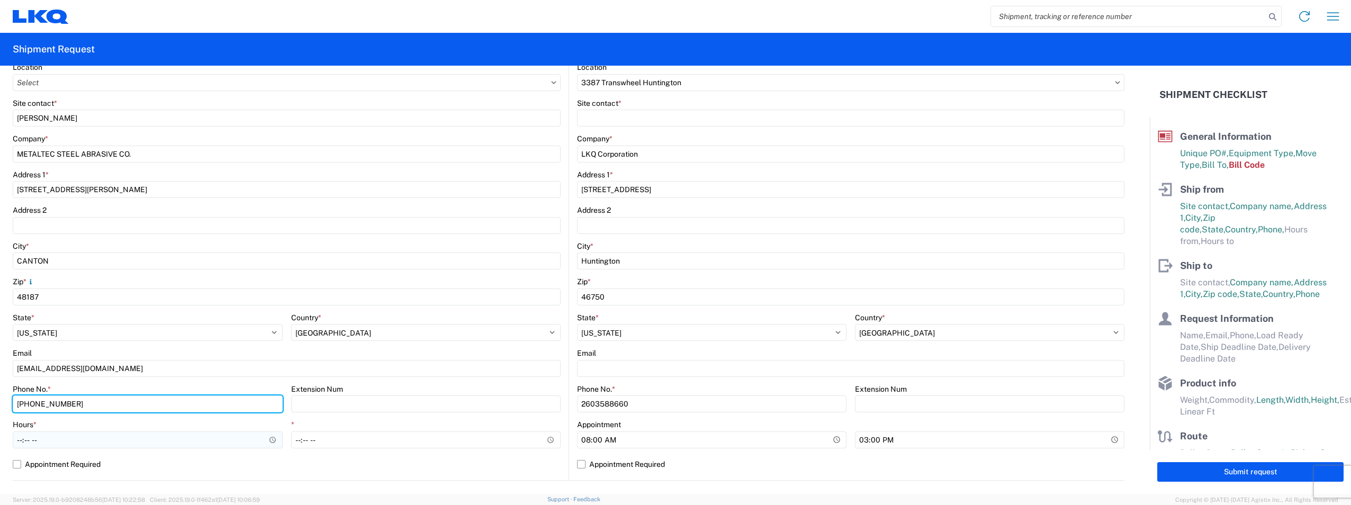
type input "[PHONE_NUMBER]"
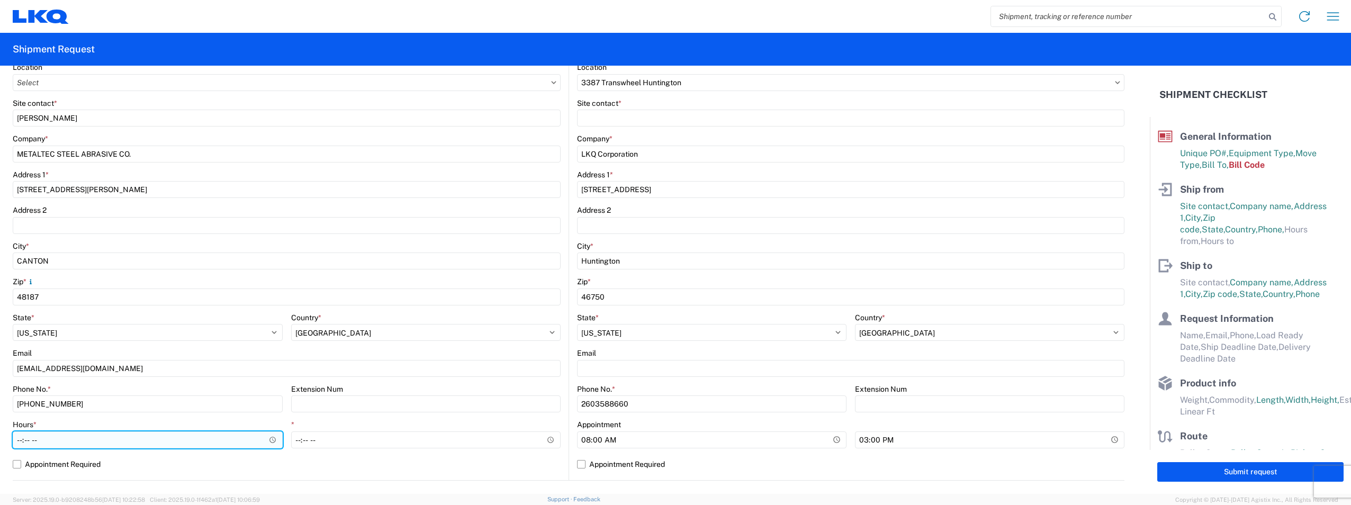
click at [88, 442] on input "Hours *" at bounding box center [148, 439] width 270 height 17
type input "09:00"
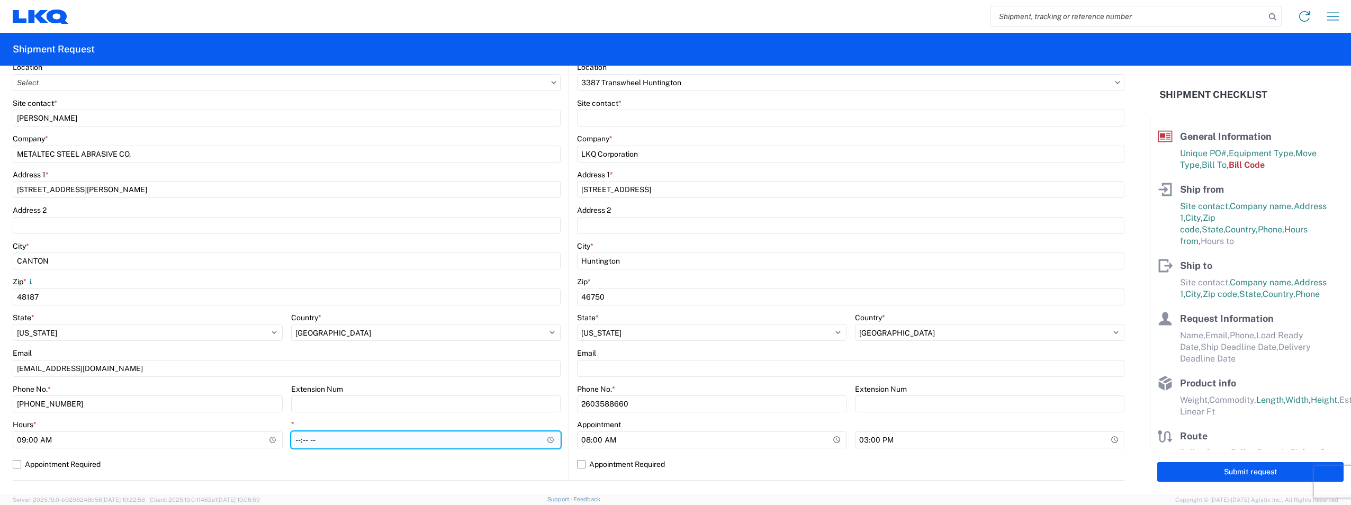
click at [396, 443] on input "*" at bounding box center [426, 439] width 270 height 17
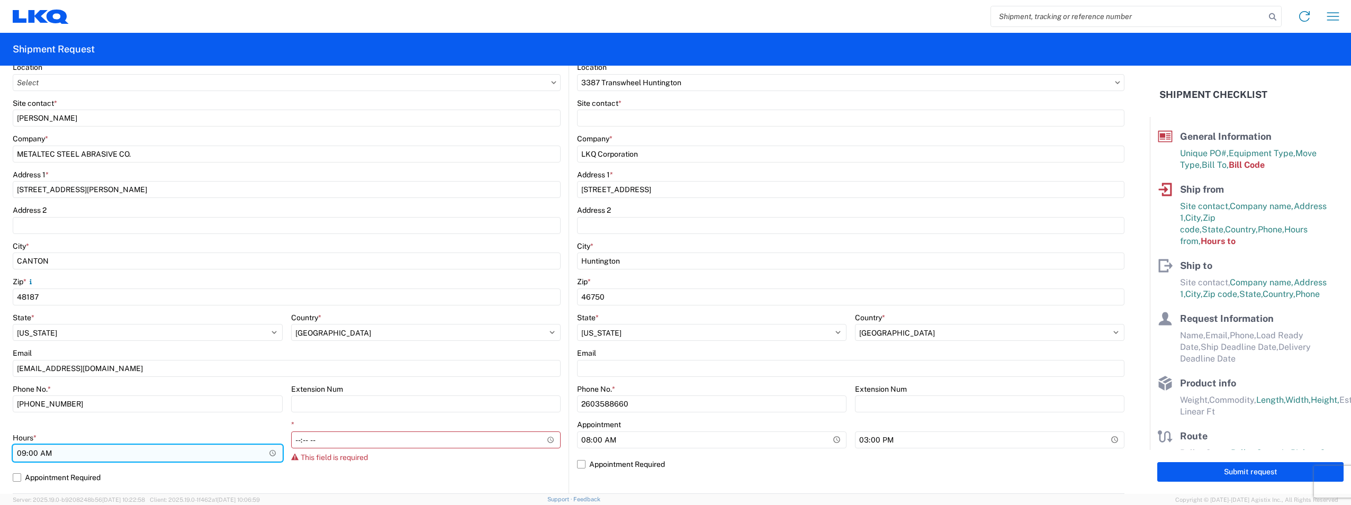
click at [31, 439] on div "Hours * 09:00" at bounding box center [148, 447] width 270 height 29
click at [25, 451] on input "09:00" at bounding box center [148, 453] width 270 height 17
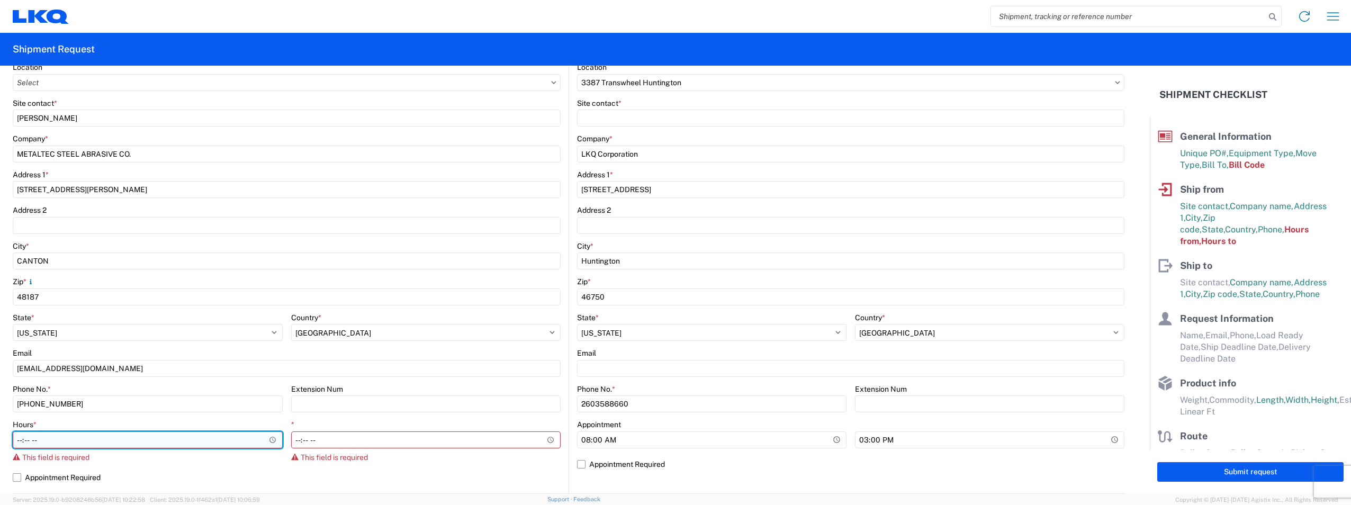
type input "08:00"
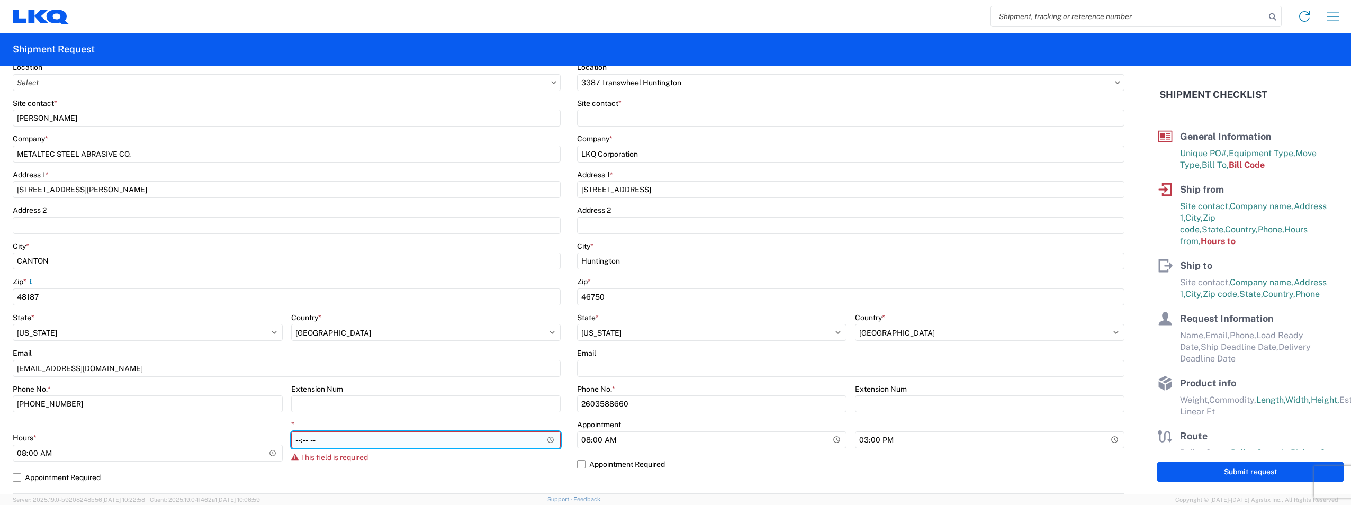
click at [379, 447] on input "*" at bounding box center [426, 439] width 270 height 17
type input "15:30"
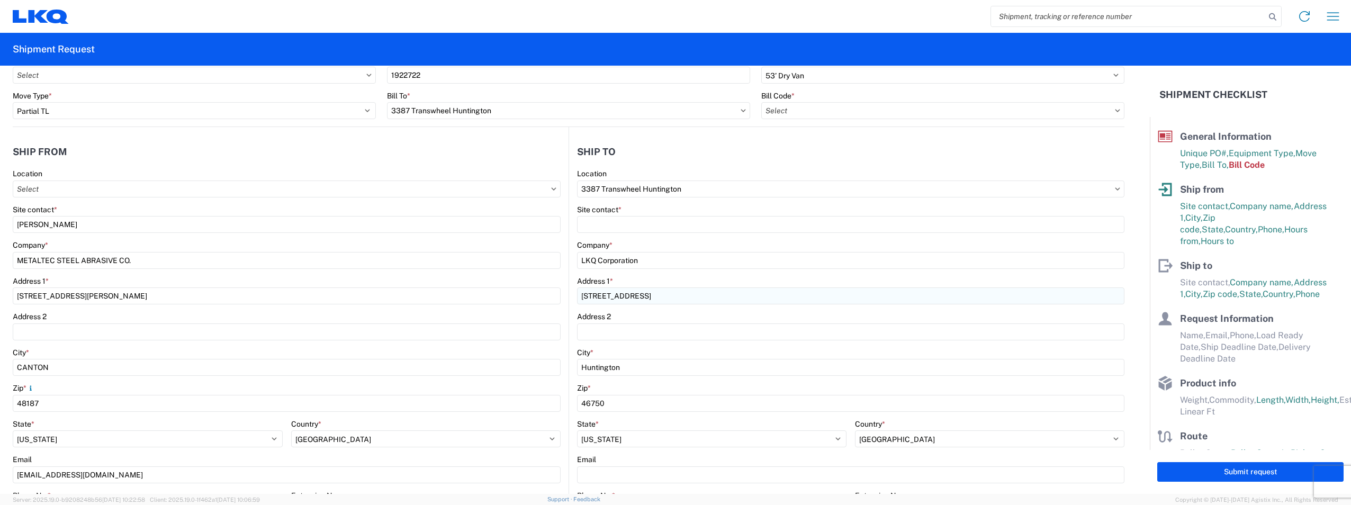
scroll to position [53, 0]
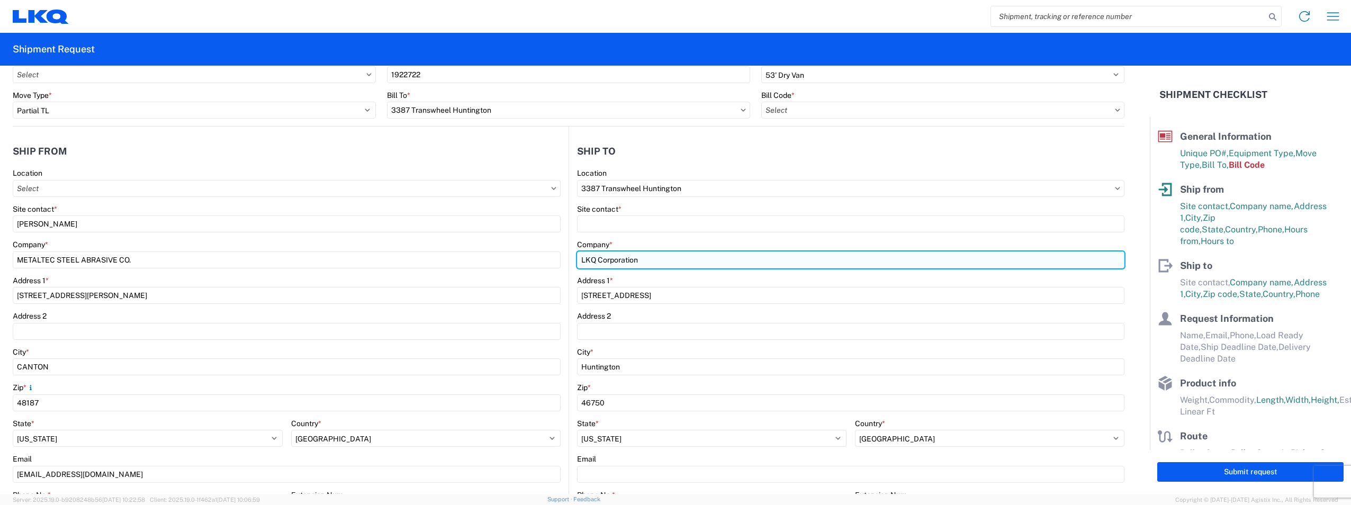
click at [673, 265] on input "LKQ Corporation" at bounding box center [850, 259] width 547 height 17
type input "LKQ Corporation - TRANSWHEEL"
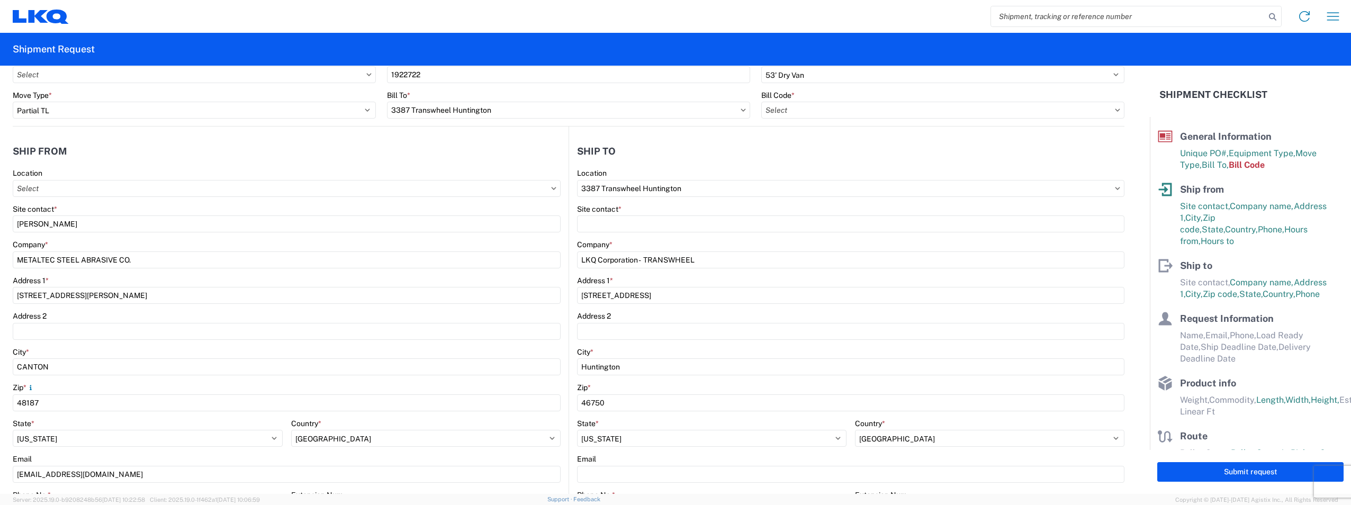
click at [741, 154] on header "Ship to" at bounding box center [846, 151] width 555 height 24
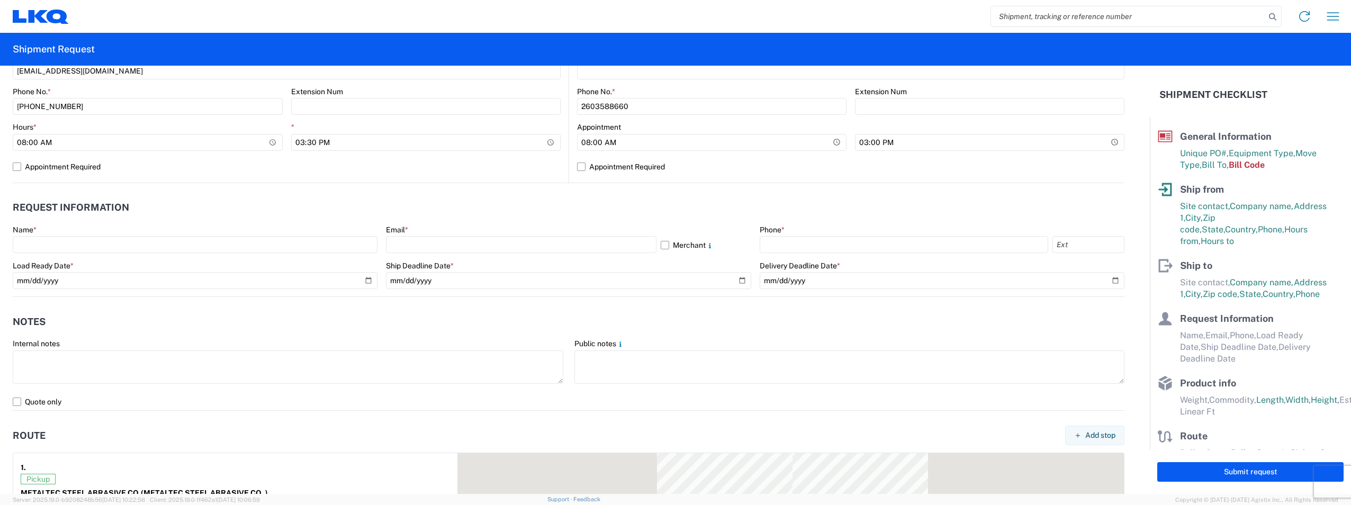
scroll to position [476, 0]
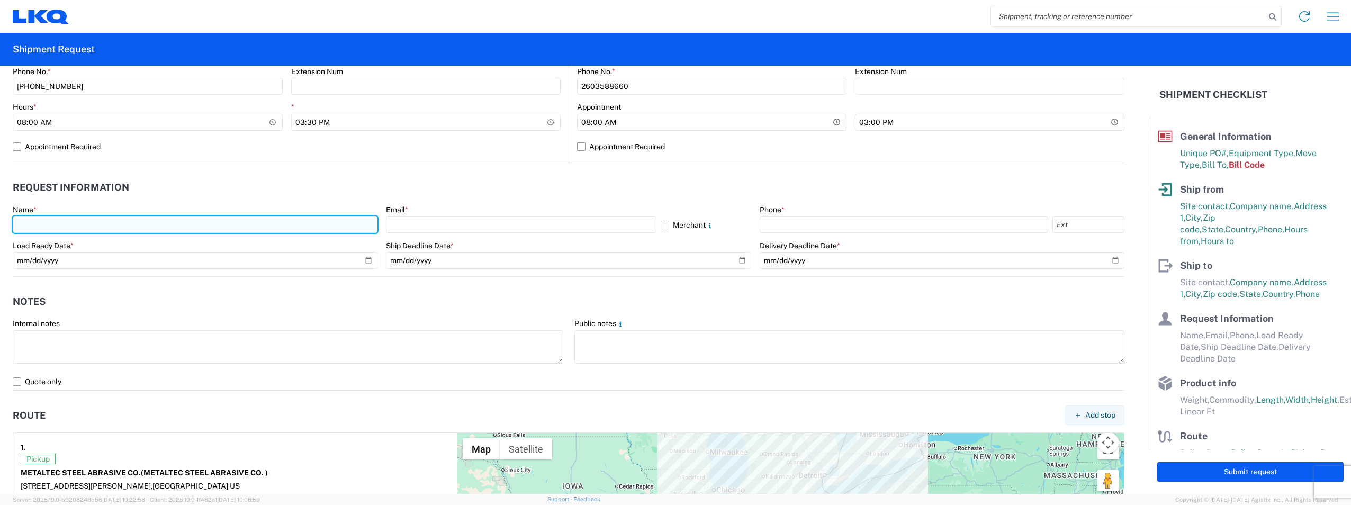
click at [83, 226] on input "text" at bounding box center [195, 224] width 365 height 17
type input "[PERSON_NAME]"
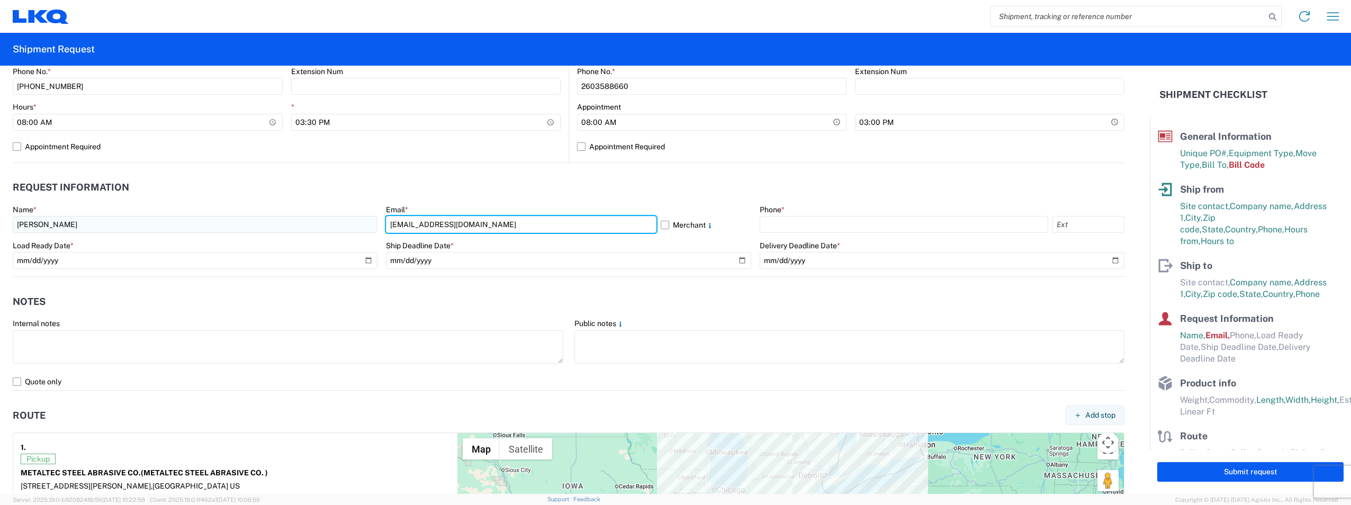
type input "[EMAIL_ADDRESS][DOMAIN_NAME]"
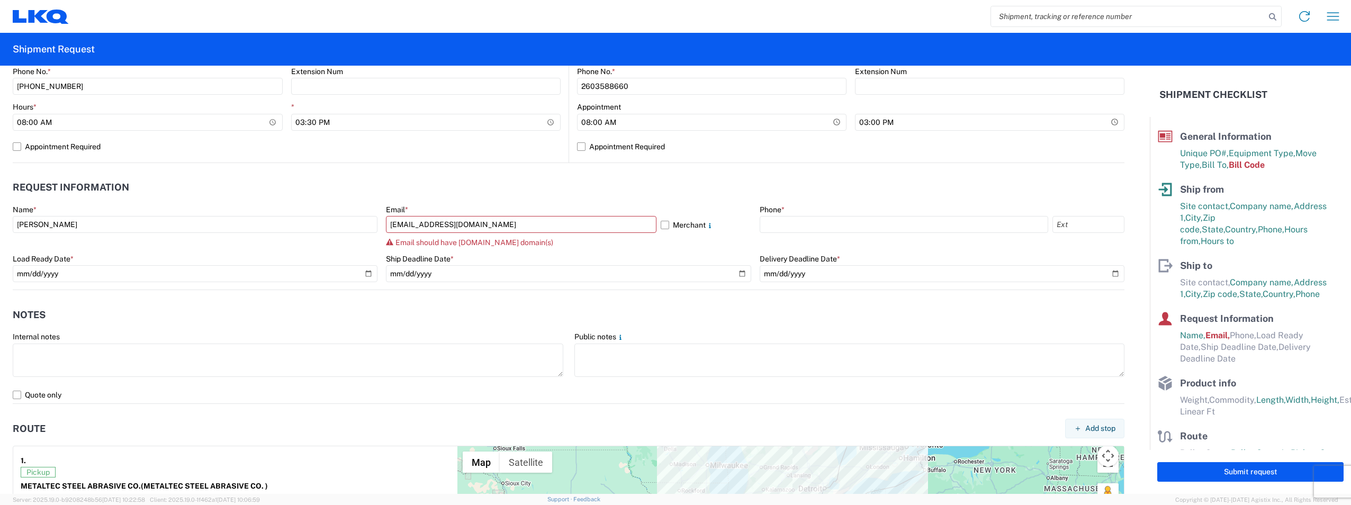
click at [172, 195] on header "Request Information" at bounding box center [569, 188] width 1112 height 24
click at [577, 242] on div "Email should have [DOMAIN_NAME] domain(s)" at bounding box center [568, 242] width 365 height 8
click at [709, 226] on icon at bounding box center [710, 225] width 2 height 5
click at [0, 0] on input "Merchant Please select if you are not a LKQ employee" at bounding box center [0, 0] width 0 height 0
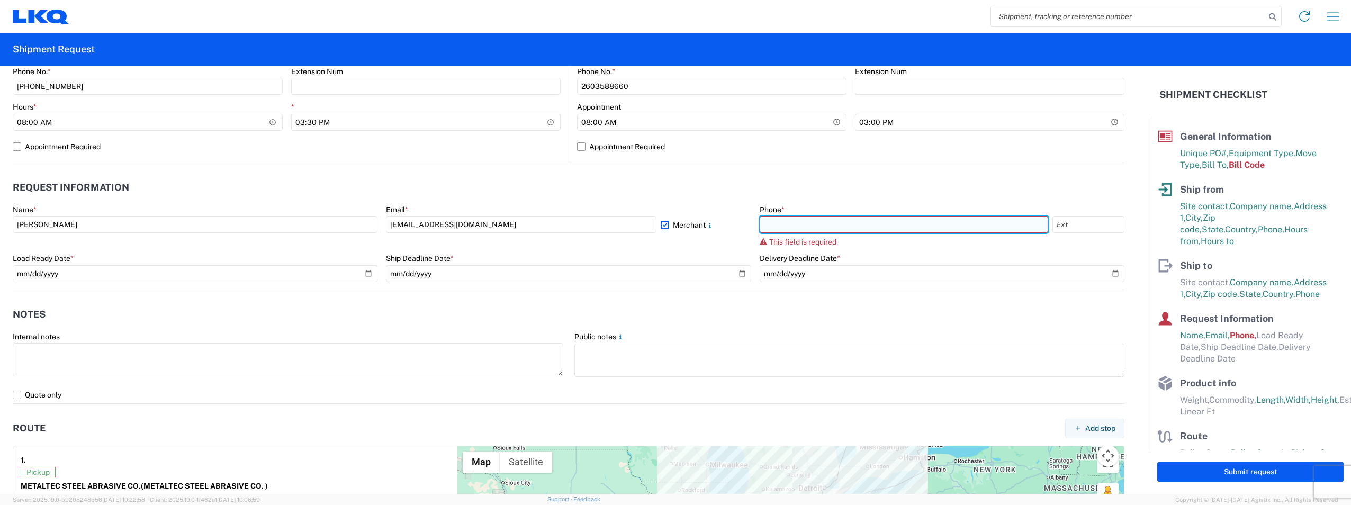
click at [812, 224] on input "text" at bounding box center [904, 224] width 289 height 17
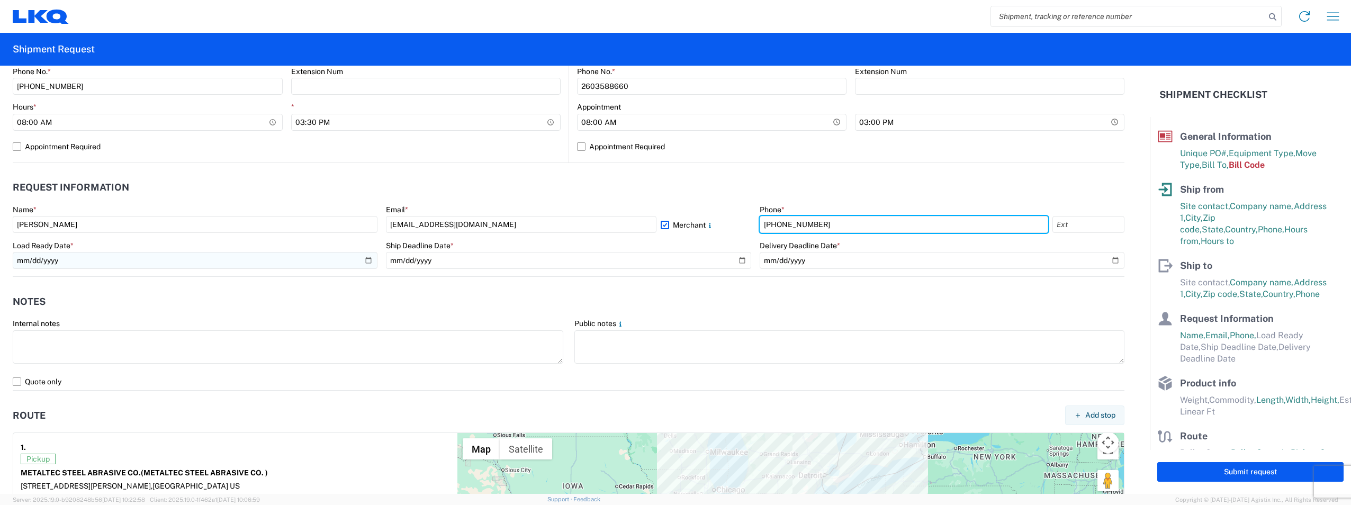
type input "[PHONE_NUMBER]"
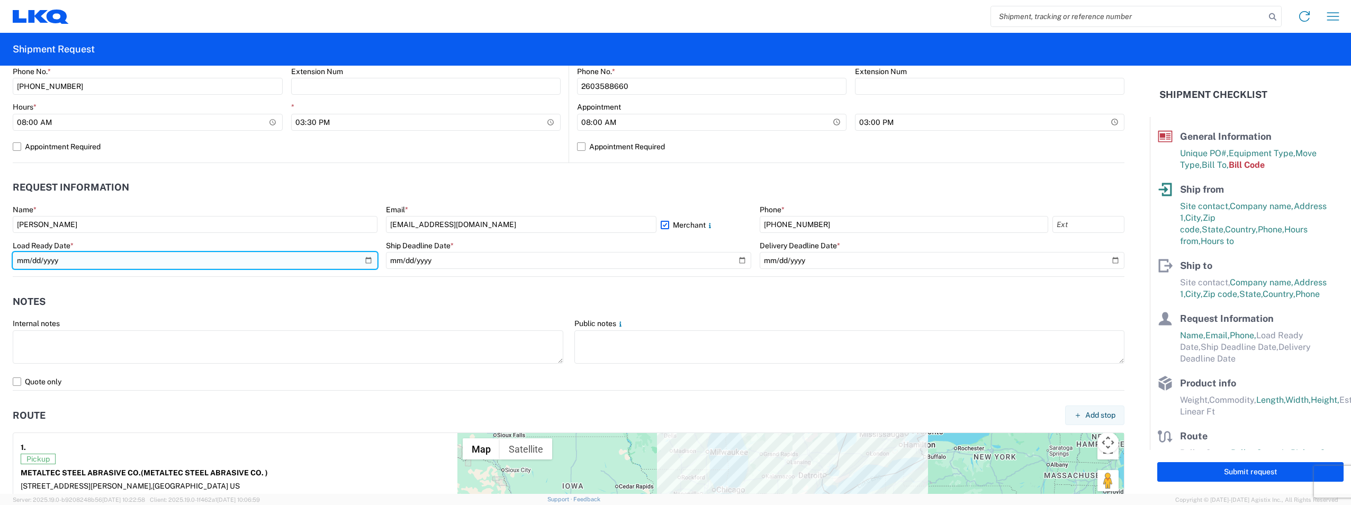
click at [197, 263] on input "date" at bounding box center [195, 260] width 365 height 17
click at [367, 263] on input "date" at bounding box center [195, 260] width 365 height 17
type input "[DATE]"
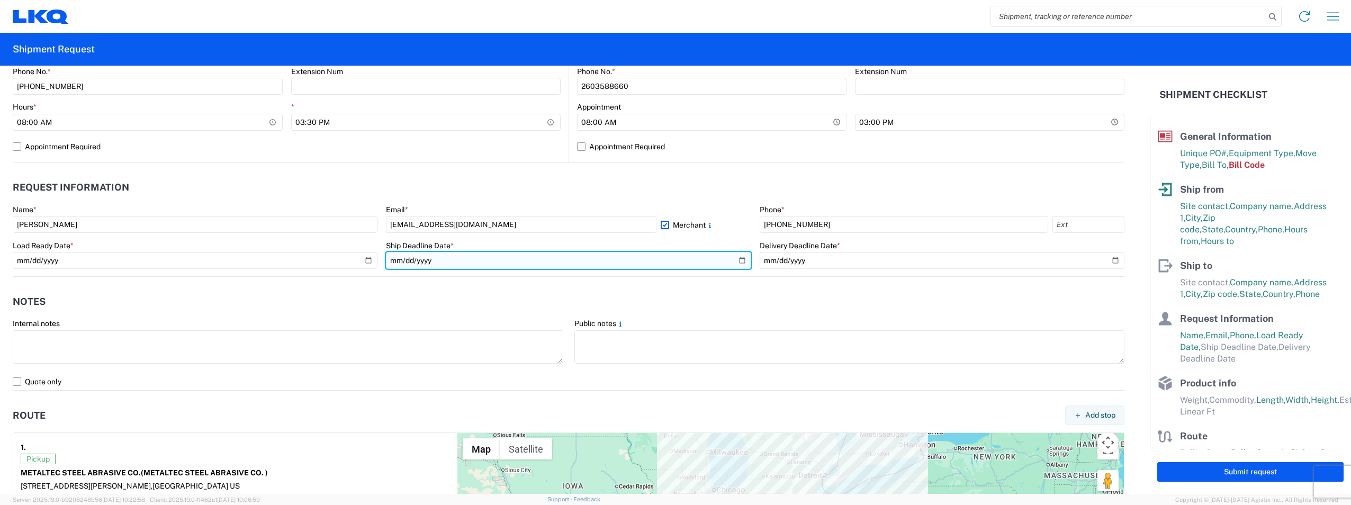
click at [737, 258] on input "date" at bounding box center [568, 260] width 365 height 17
click at [736, 260] on input "[DATE]" at bounding box center [568, 260] width 365 height 17
type input "[DATE]"
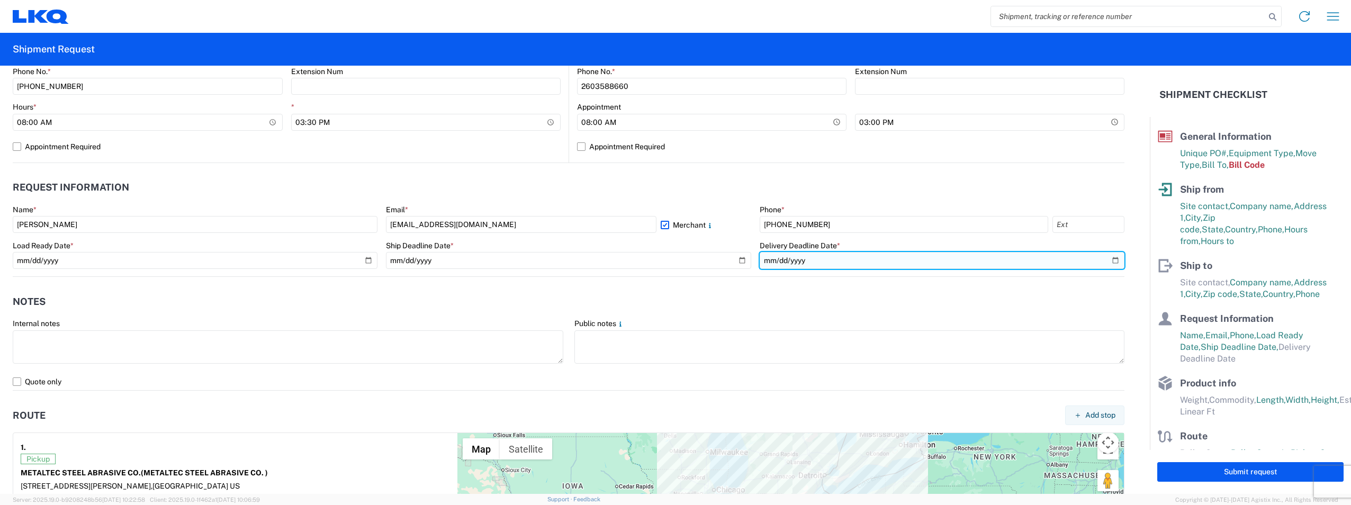
click at [844, 255] on input "date" at bounding box center [942, 260] width 365 height 17
click at [1108, 262] on input "date" at bounding box center [942, 260] width 365 height 17
type input "[DATE]"
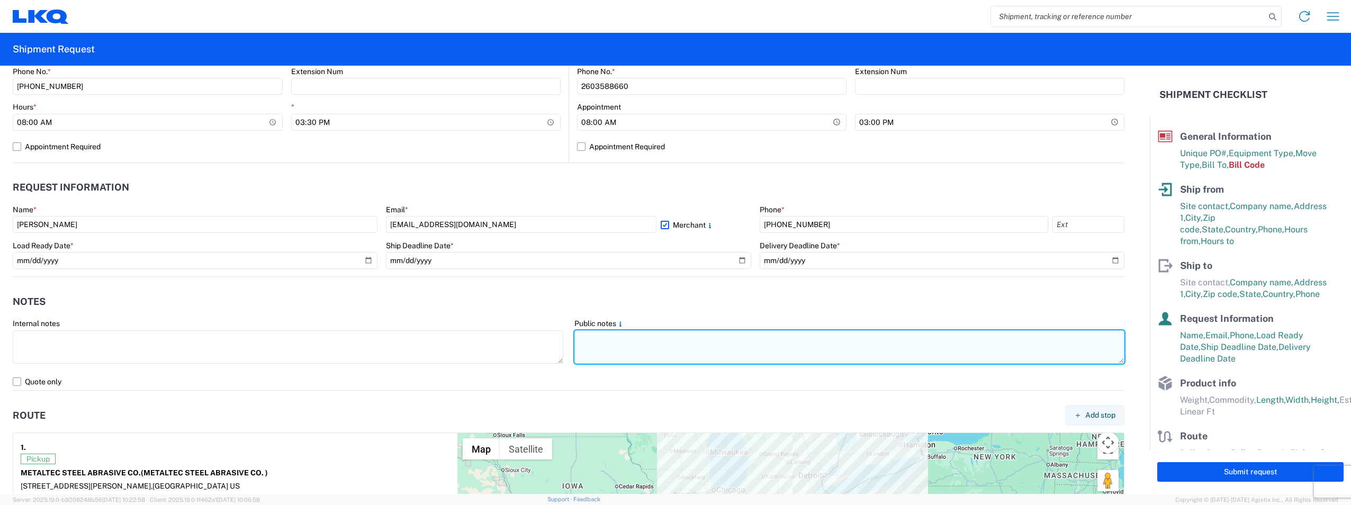
click at [603, 337] on textarea at bounding box center [849, 346] width 551 height 33
type textarea "M"
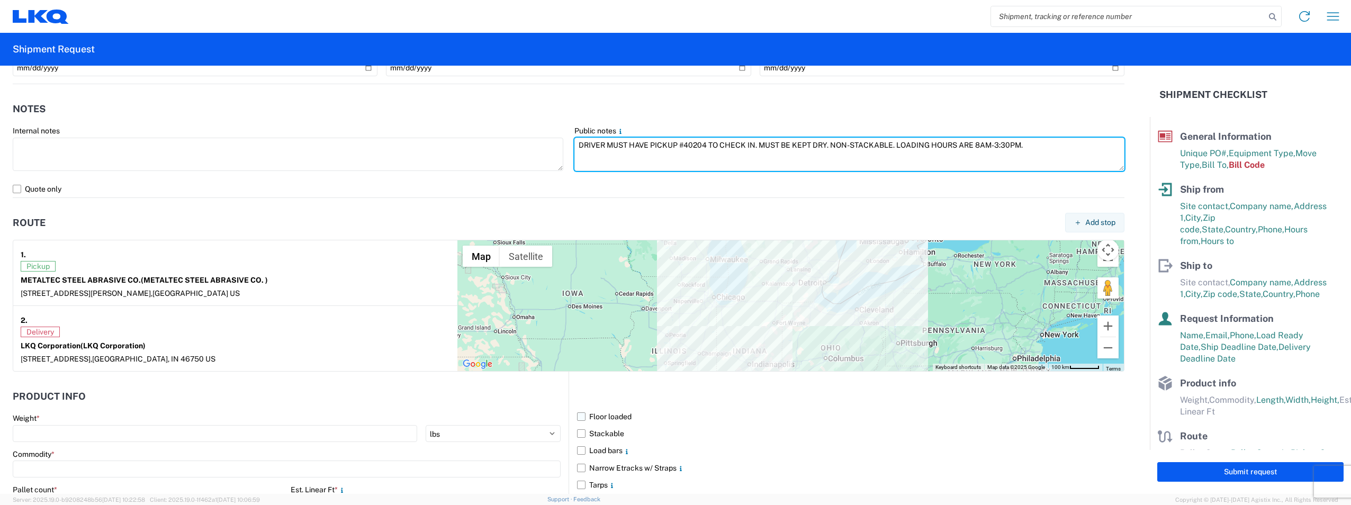
scroll to position [688, 0]
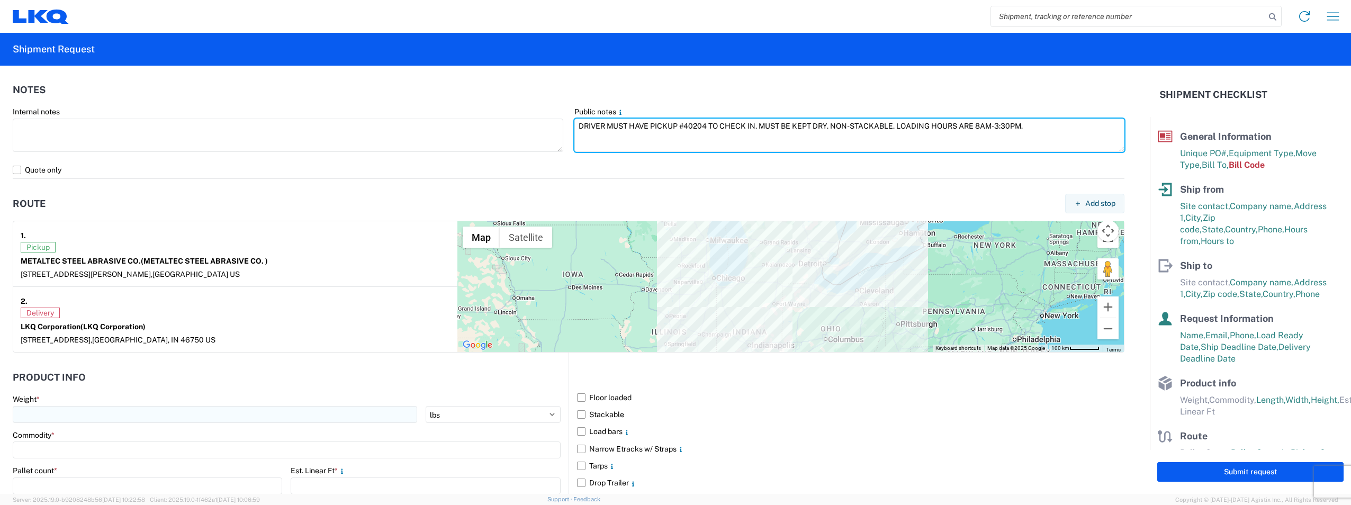
type textarea "DRIVER MUST HAVE PICKUP #40204 TO CHECK IN. MUST BE KEPT DRY. NON-STACKABLE. LO…"
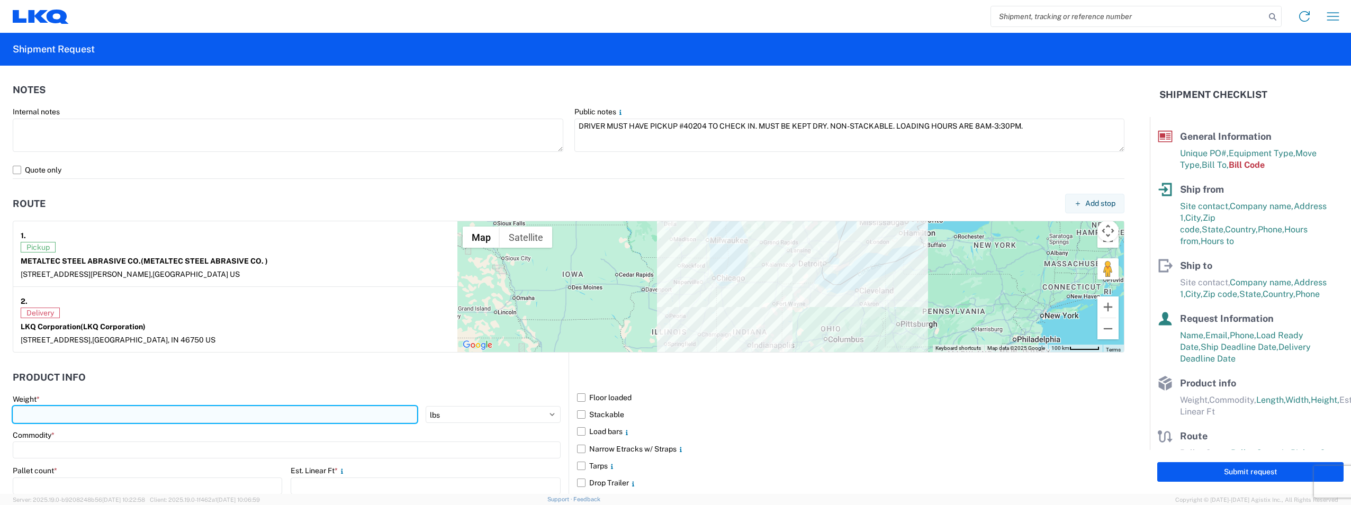
click at [181, 414] on input "number" at bounding box center [215, 414] width 404 height 17
click at [187, 408] on input "number" at bounding box center [215, 414] width 404 height 17
type input "12270"
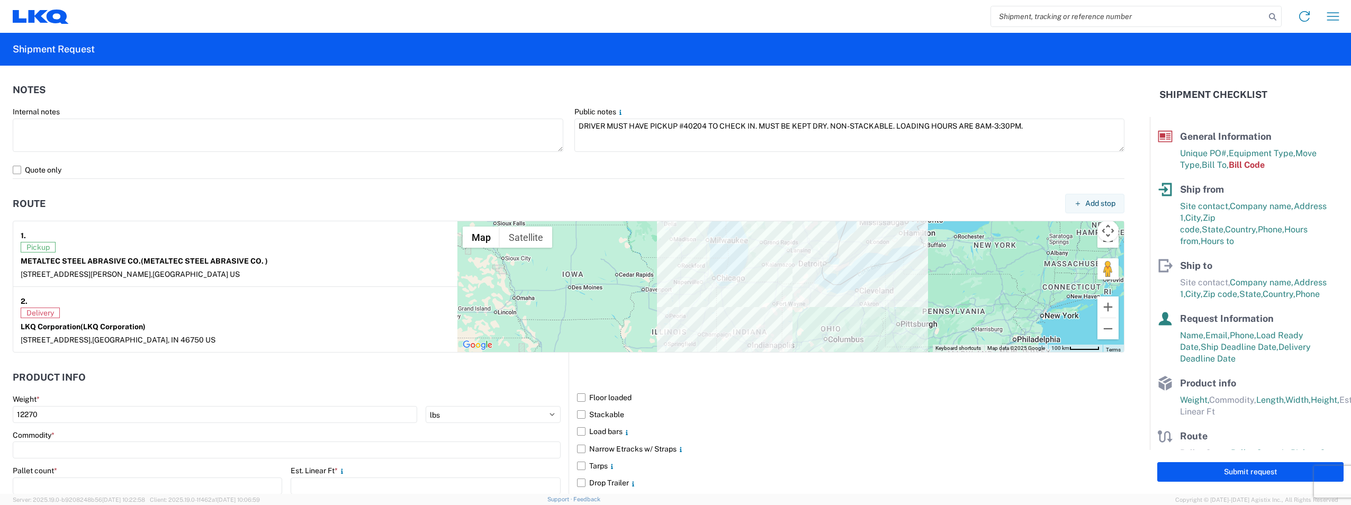
click at [482, 375] on header "Product Info" at bounding box center [291, 377] width 556 height 24
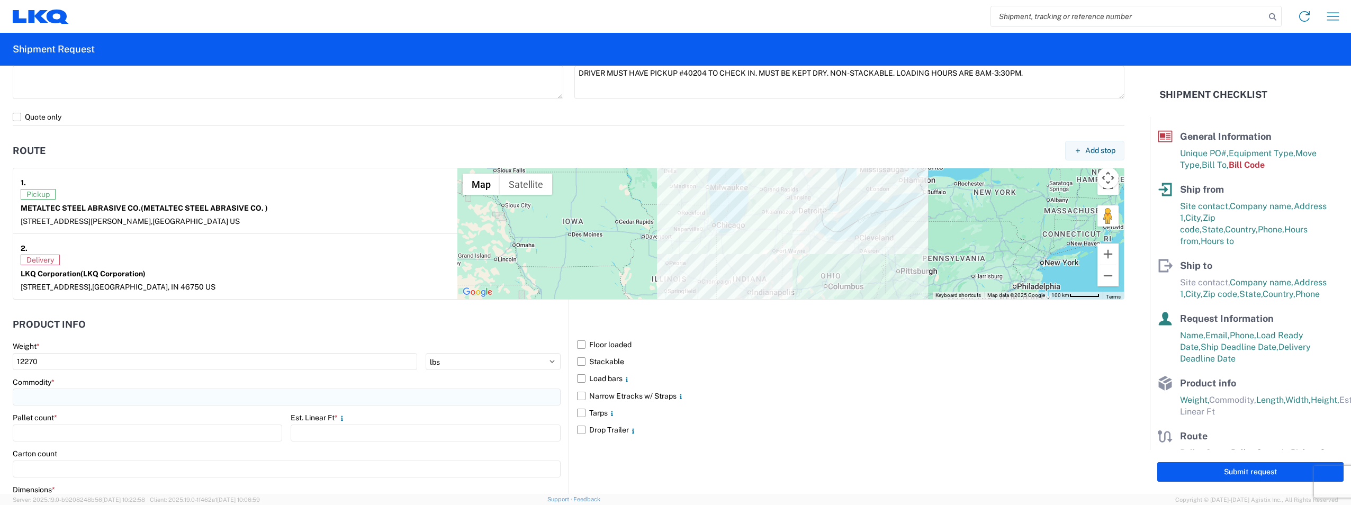
click at [121, 394] on input at bounding box center [287, 397] width 548 height 17
type input "STEEL SHOT IN BAGS"
click at [105, 466] on span "Add new "STEEL SHOT IN BAGS"..." at bounding box center [92, 469] width 119 height 10
type input "STEEL SHOT IN BAGS"
click at [83, 430] on input "number" at bounding box center [147, 433] width 269 height 17
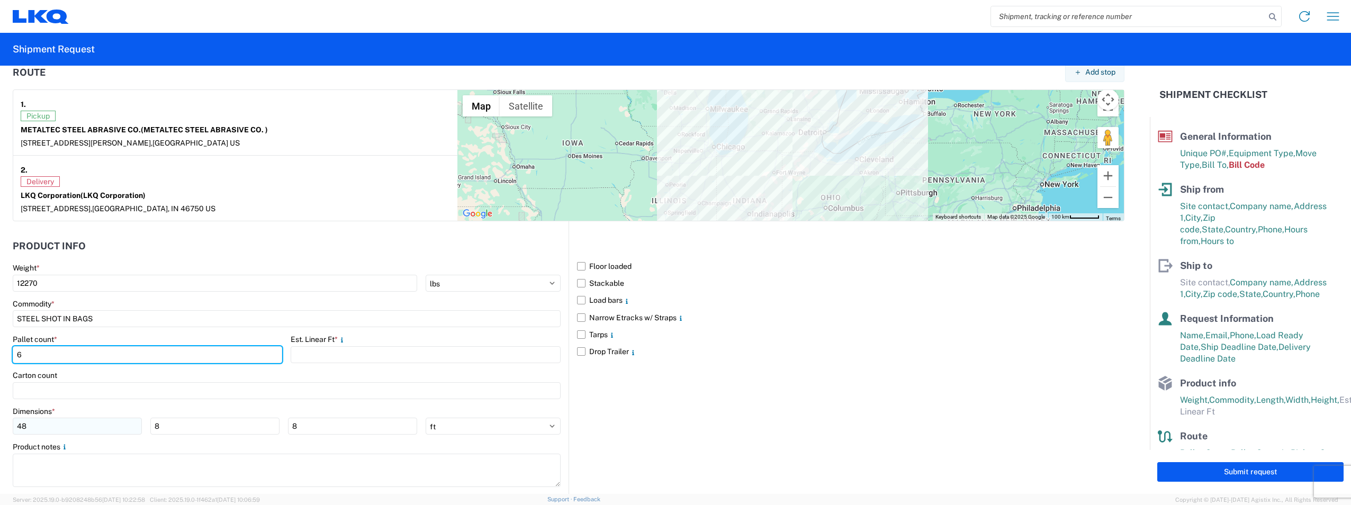
scroll to position [842, 0]
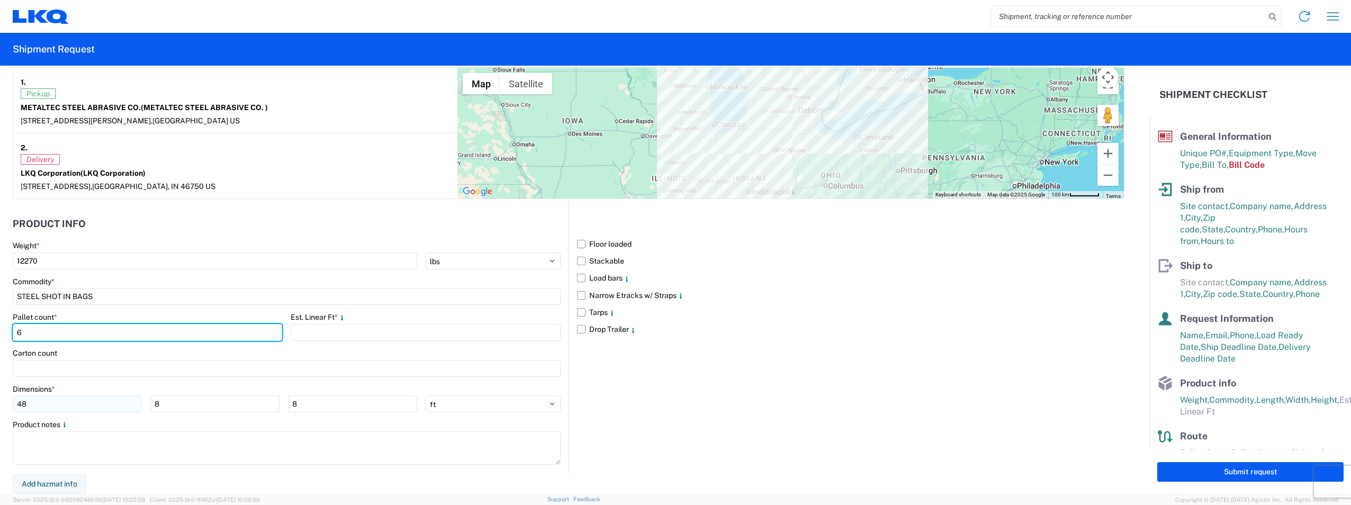
type input "6"
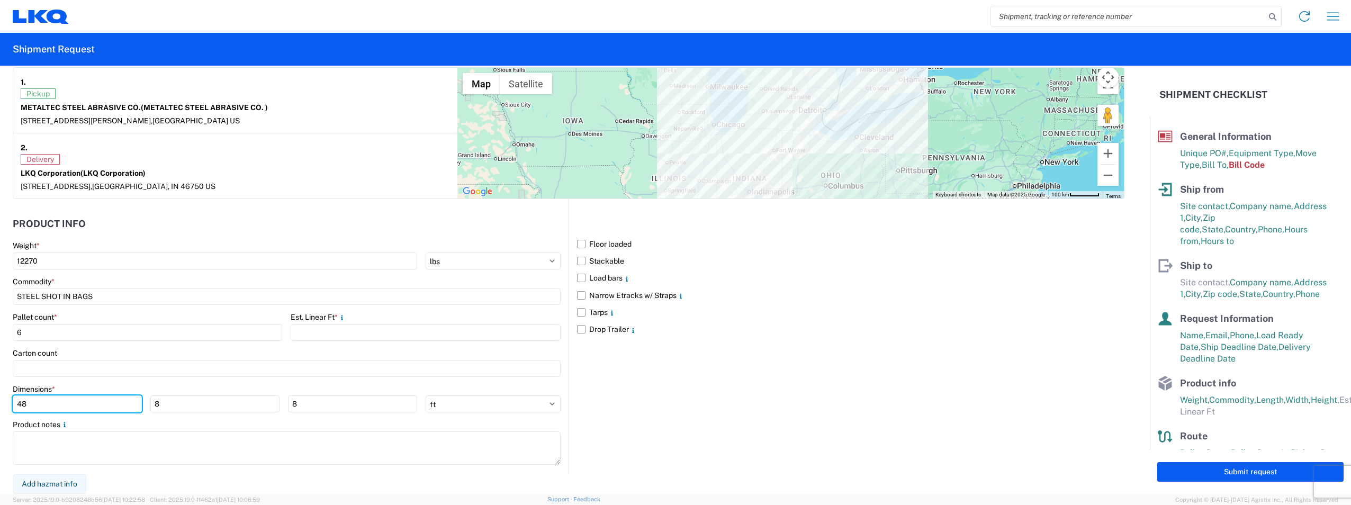
drag, startPoint x: 76, startPoint y: 400, endPoint x: -2, endPoint y: 398, distance: 77.9
click at [0, 398] on html "Home Shipment request Shipment tracking Shipment Request General Information Te…" at bounding box center [675, 252] width 1351 height 505
type input "36"
type input "18"
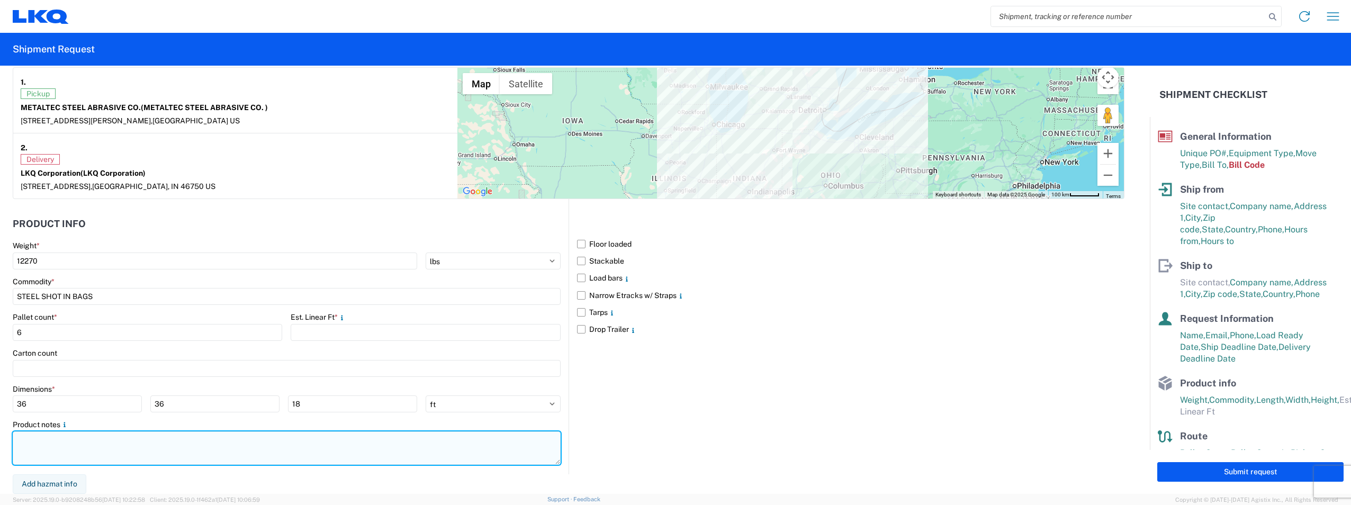
click at [90, 447] on textarea at bounding box center [287, 447] width 548 height 33
type textarea "MUST BE KEPT DRY/NON-STACKABLE"
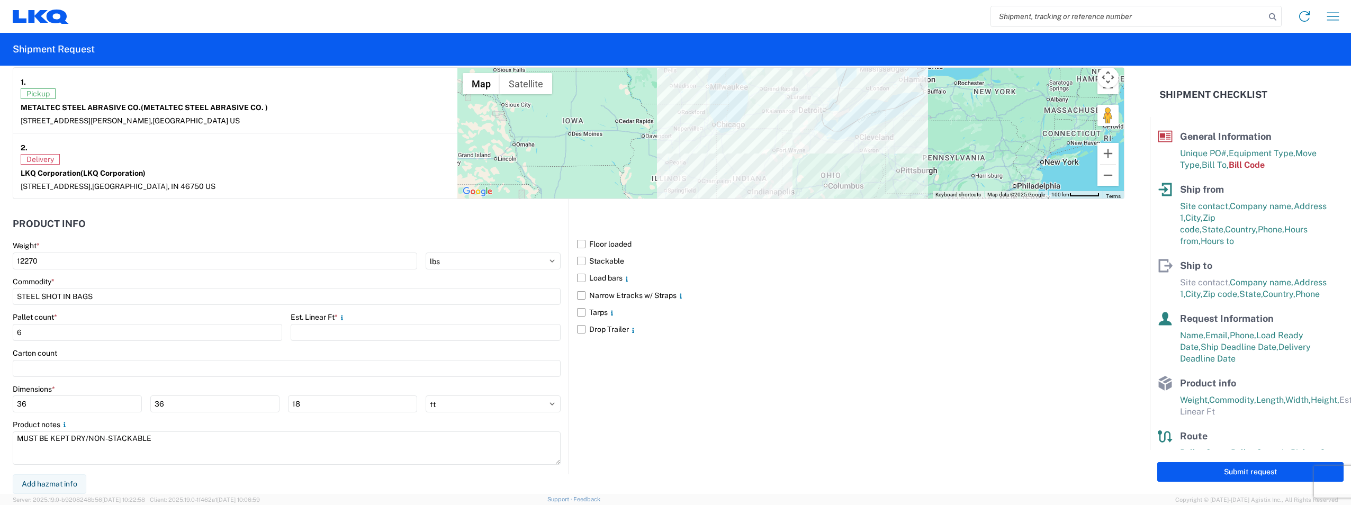
click at [987, 367] on div "Floor loaded Stackable Load bars Narrow Etracks w/ Straps Tarps Drop Trailer" at bounding box center [847, 336] width 556 height 275
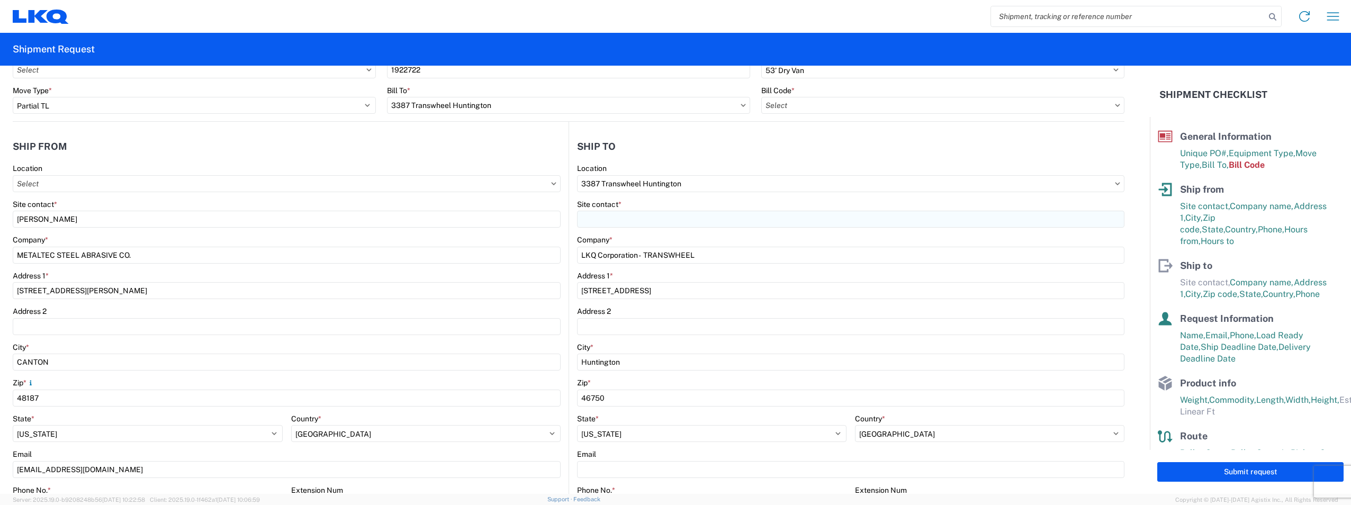
scroll to position [0, 0]
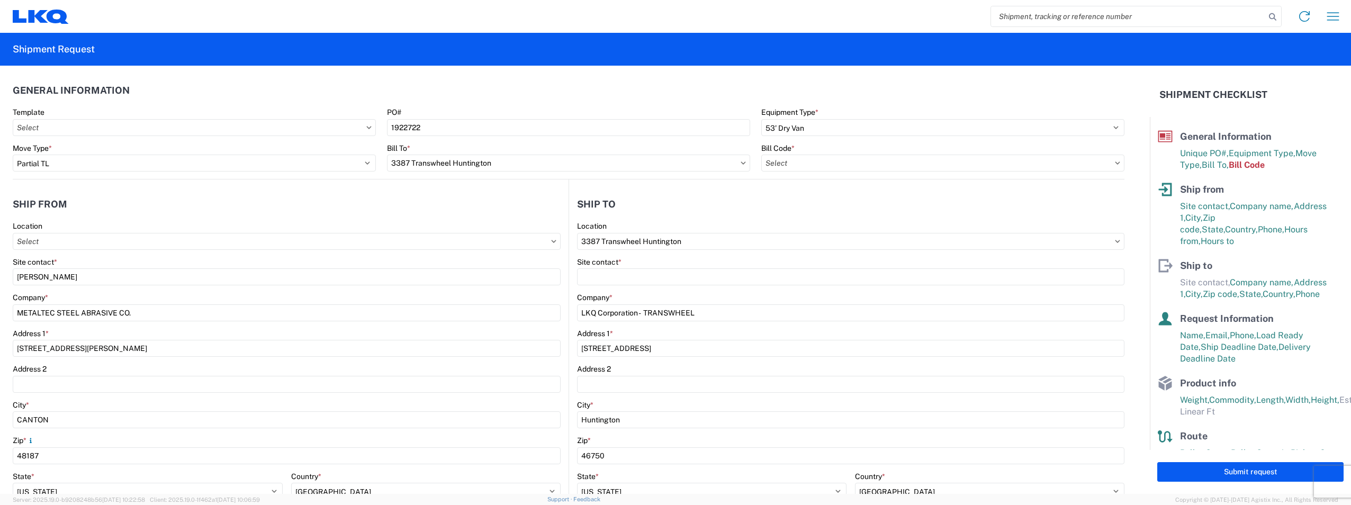
click at [1115, 164] on icon at bounding box center [1117, 162] width 5 height 3
click at [1115, 163] on icon at bounding box center [1117, 162] width 5 height 3
click at [965, 163] on input "text" at bounding box center [942, 163] width 363 height 17
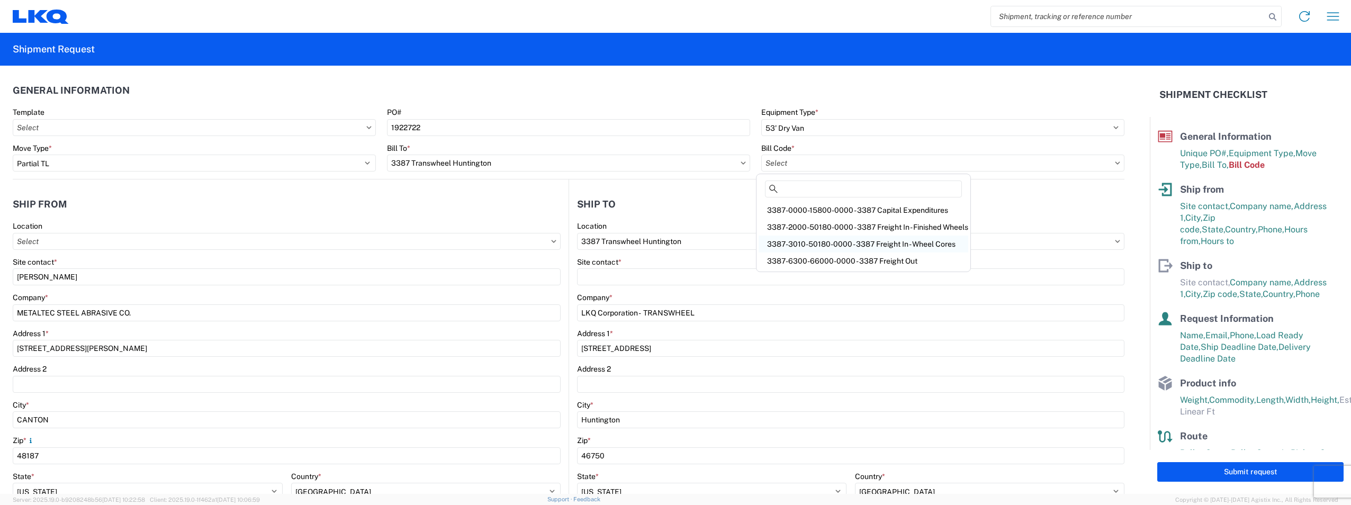
click at [943, 247] on div "3387-3010-50180-0000 - 3387 Freight In - Wheel Cores" at bounding box center [864, 244] width 210 height 17
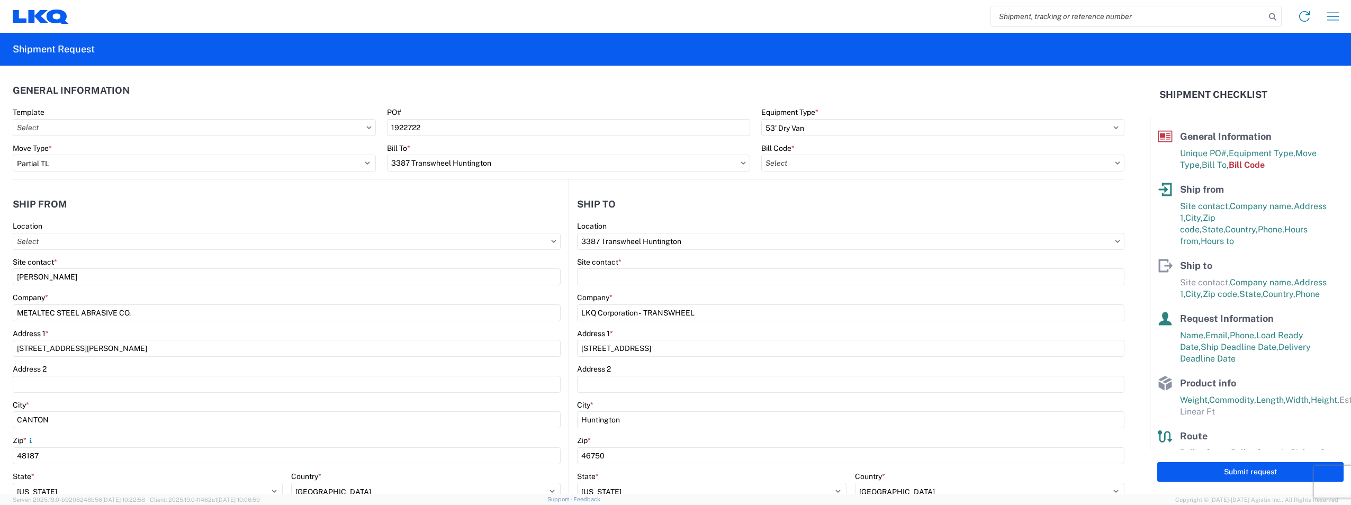
type input "3387-3010-50180-0000 - 3387 Freight In - Wheel Cores"
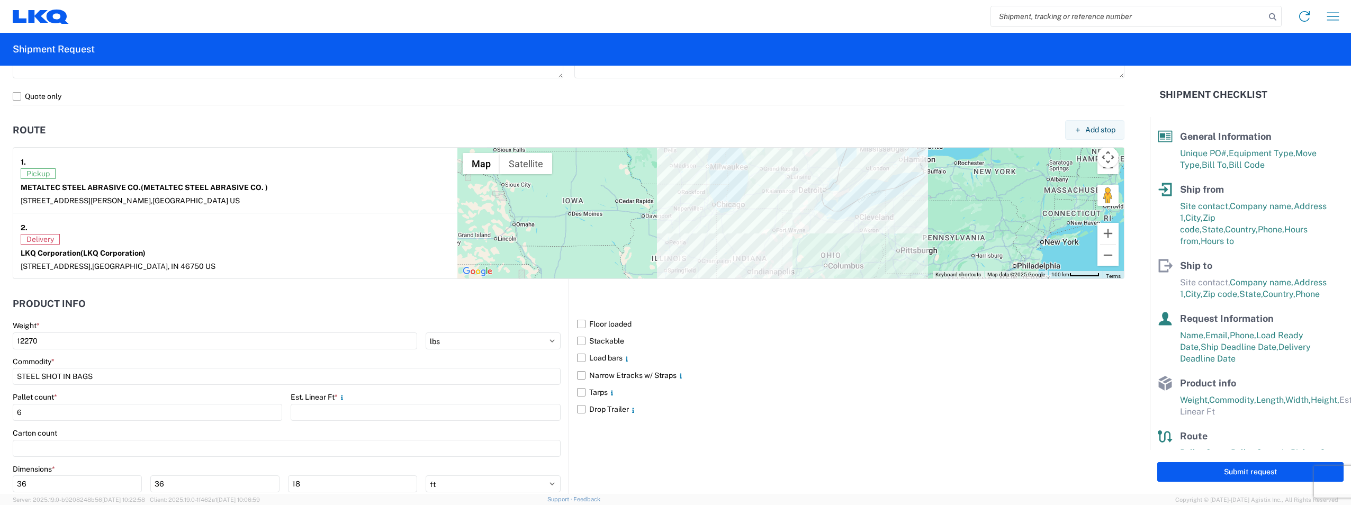
scroll to position [842, 0]
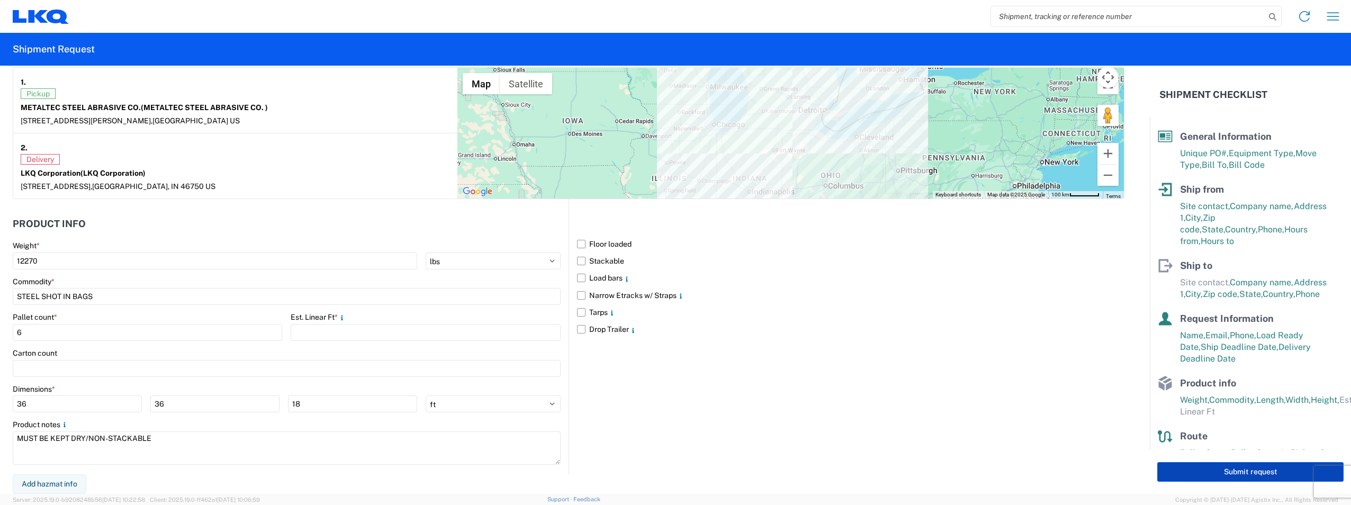
click at [1259, 475] on button "Submit request" at bounding box center [1250, 472] width 186 height 20
select select "US"
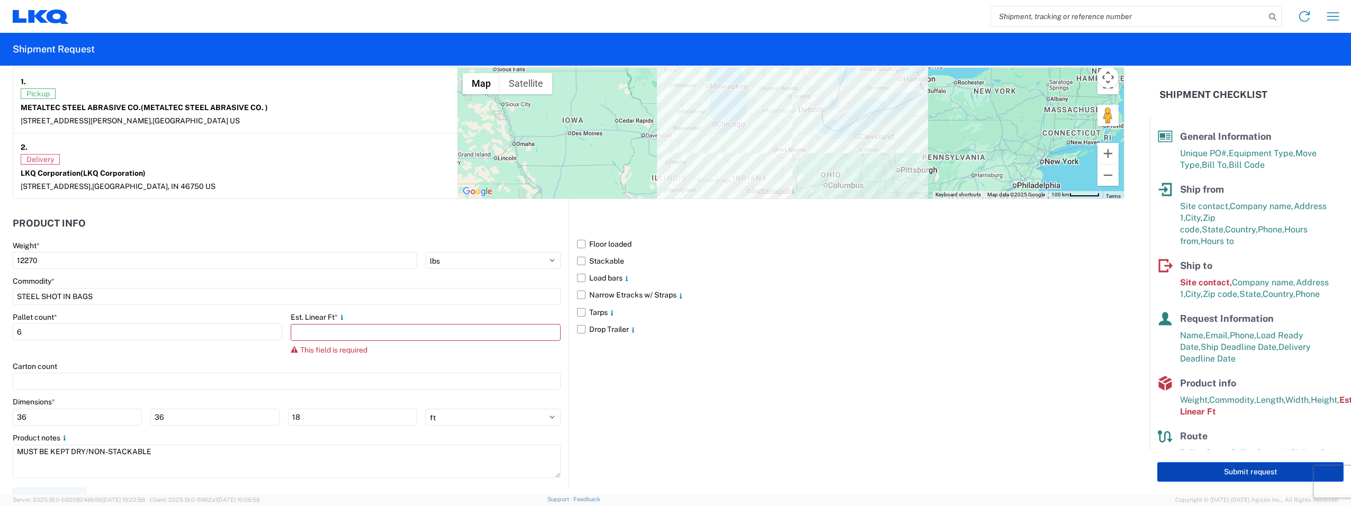
scroll to position [15, 0]
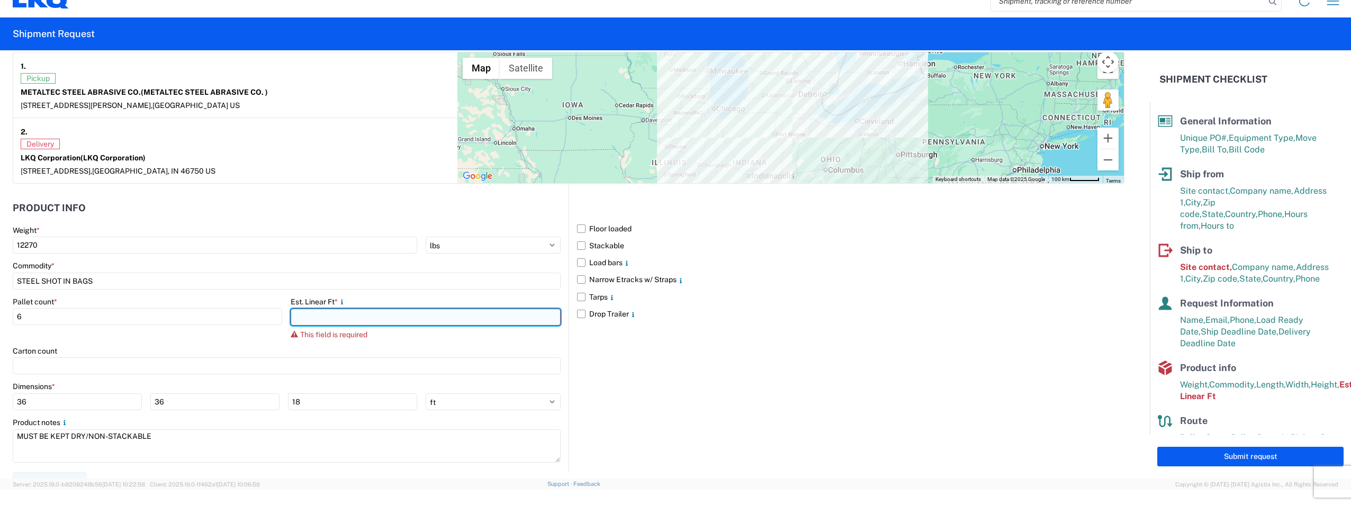
click at [320, 323] on input "number" at bounding box center [425, 317] width 269 height 17
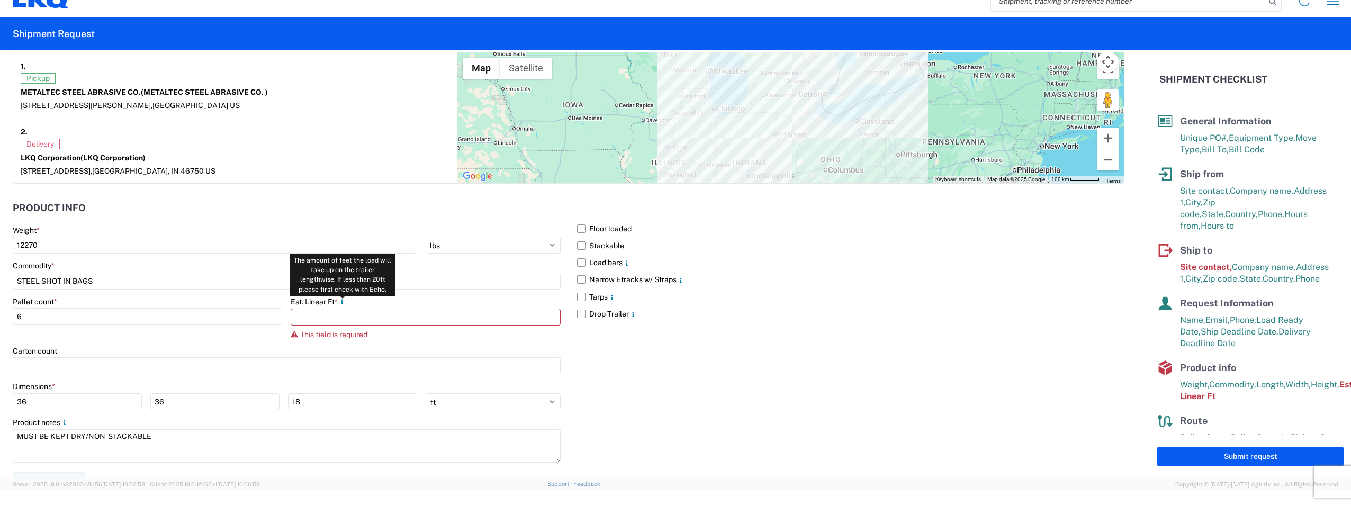
click at [340, 299] on icon at bounding box center [342, 302] width 8 height 8
click at [1094, 244] on label "Stackable" at bounding box center [850, 245] width 547 height 17
click at [0, 0] on input "Stackable" at bounding box center [0, 0] width 0 height 0
click at [607, 244] on label "Stackable" at bounding box center [850, 245] width 547 height 17
click at [0, 0] on input "Stackable" at bounding box center [0, 0] width 0 height 0
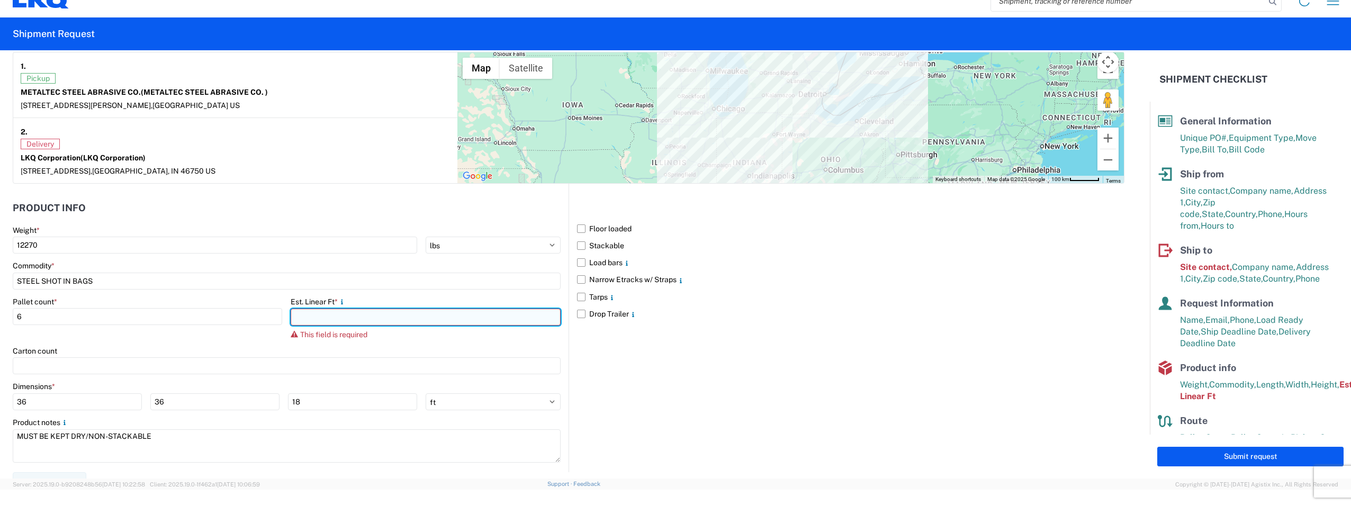
click at [432, 319] on input "number" at bounding box center [425, 317] width 269 height 17
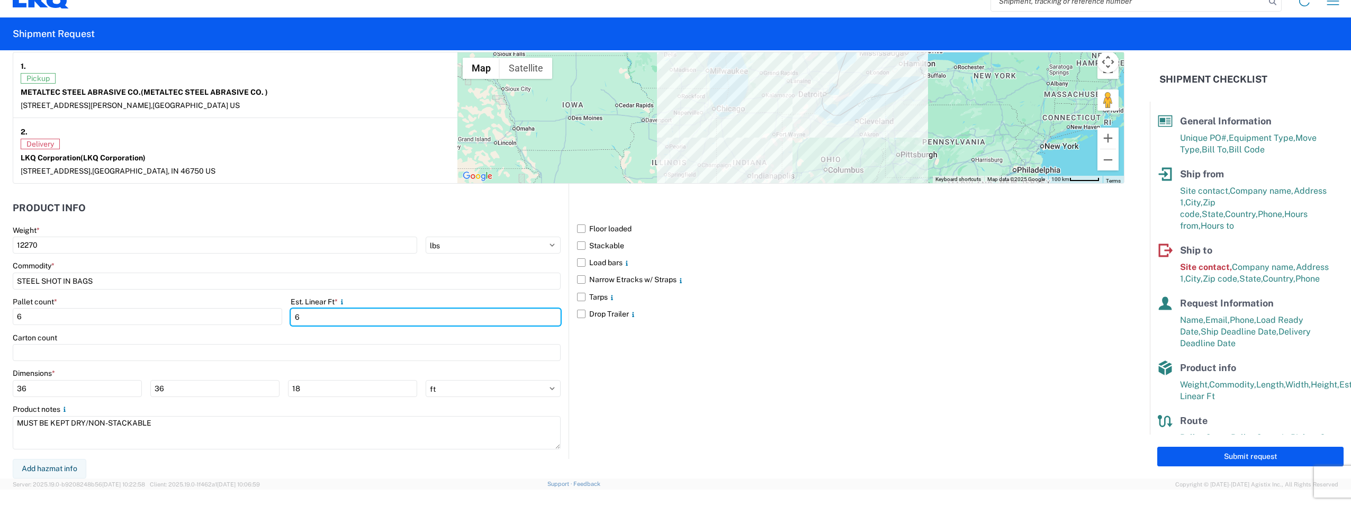
type input "6"
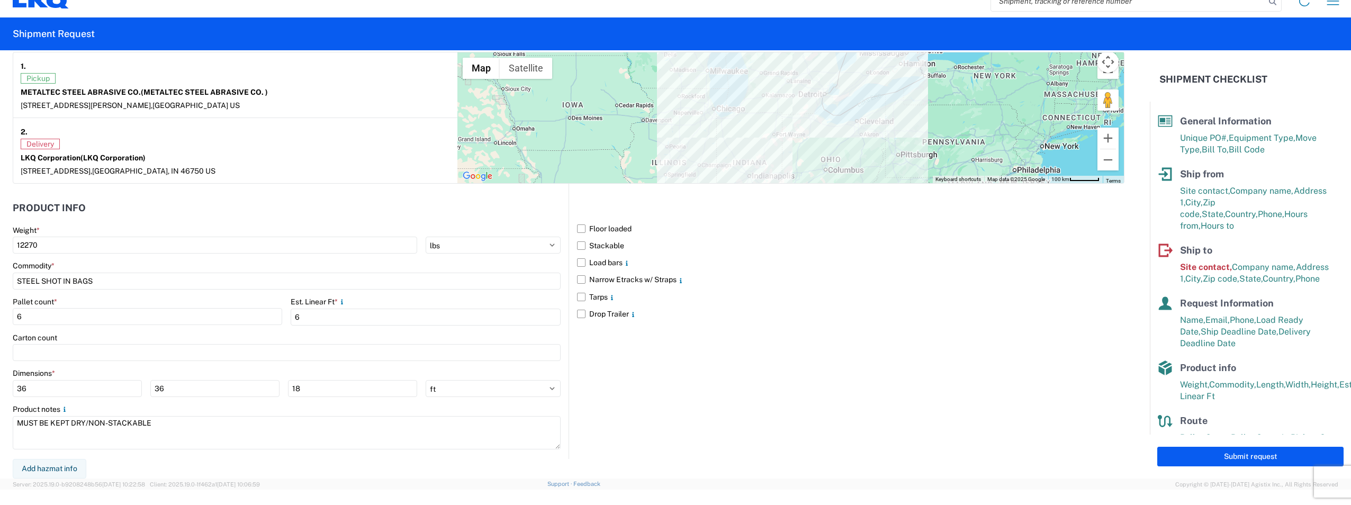
click at [928, 346] on div "Floor loaded Stackable Load bars Narrow Etracks w/ Straps Tarps Drop Trailer" at bounding box center [847, 321] width 556 height 275
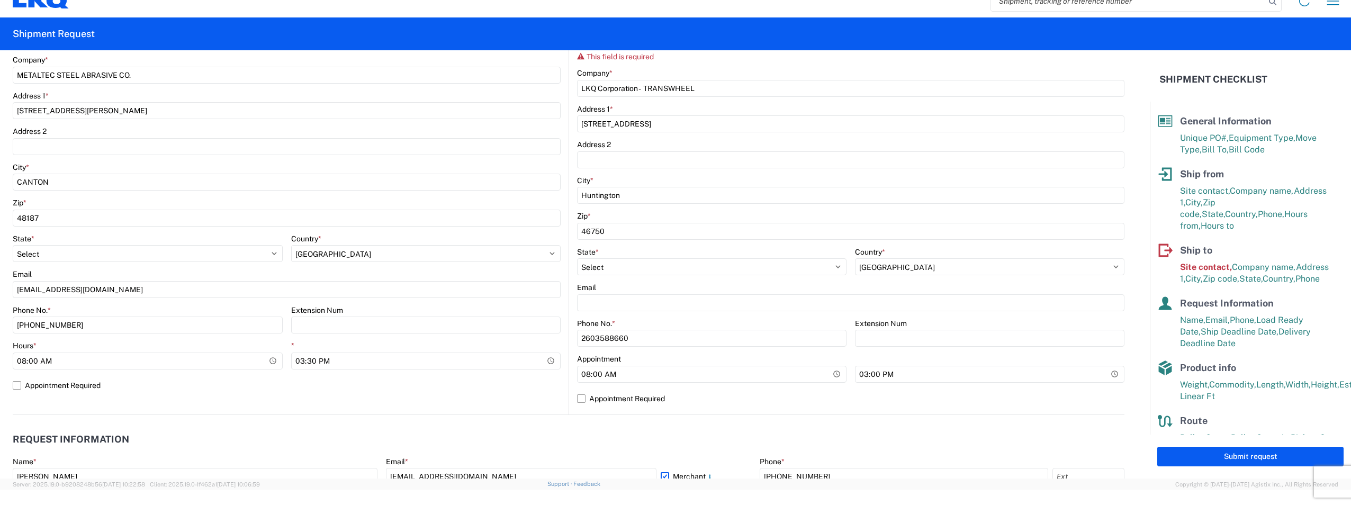
scroll to position [61, 0]
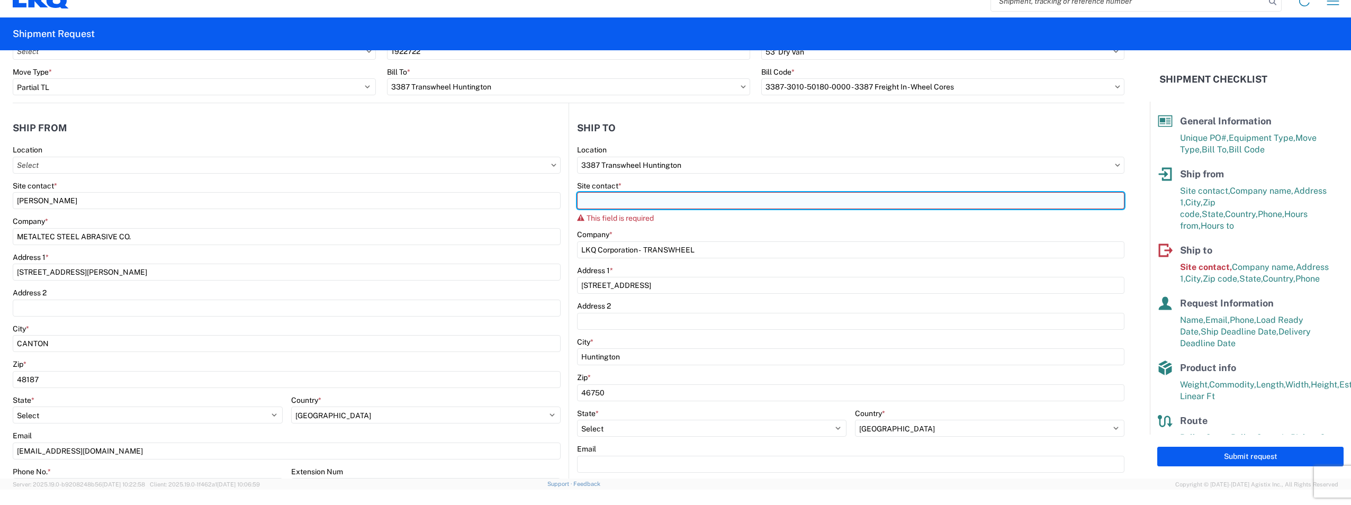
click at [634, 201] on input "Site contact *" at bounding box center [850, 200] width 547 height 17
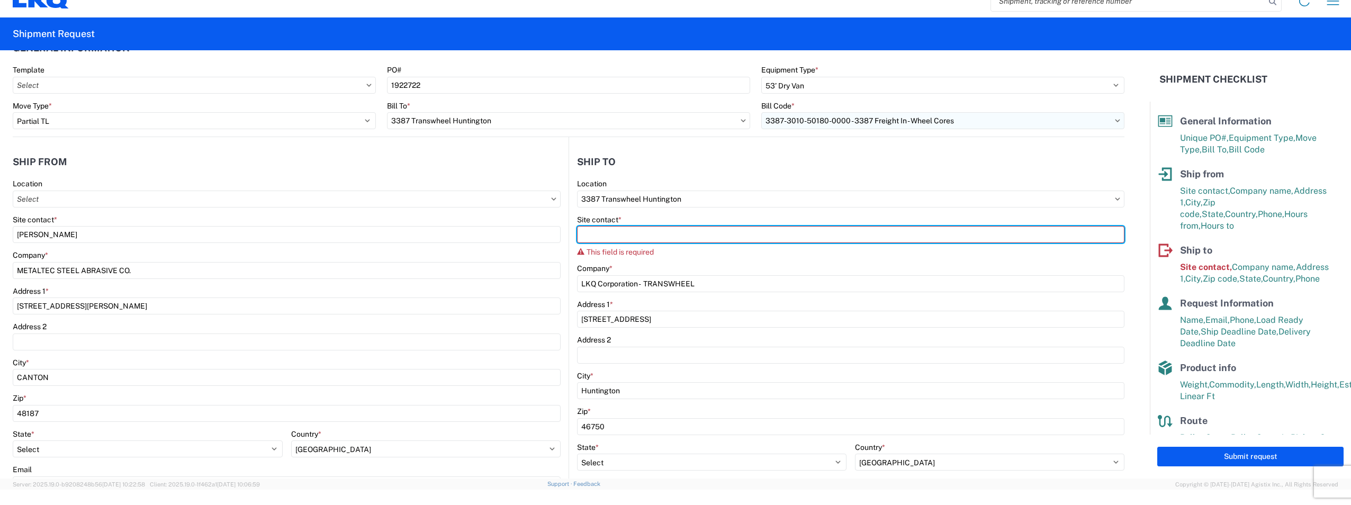
scroll to position [0, 0]
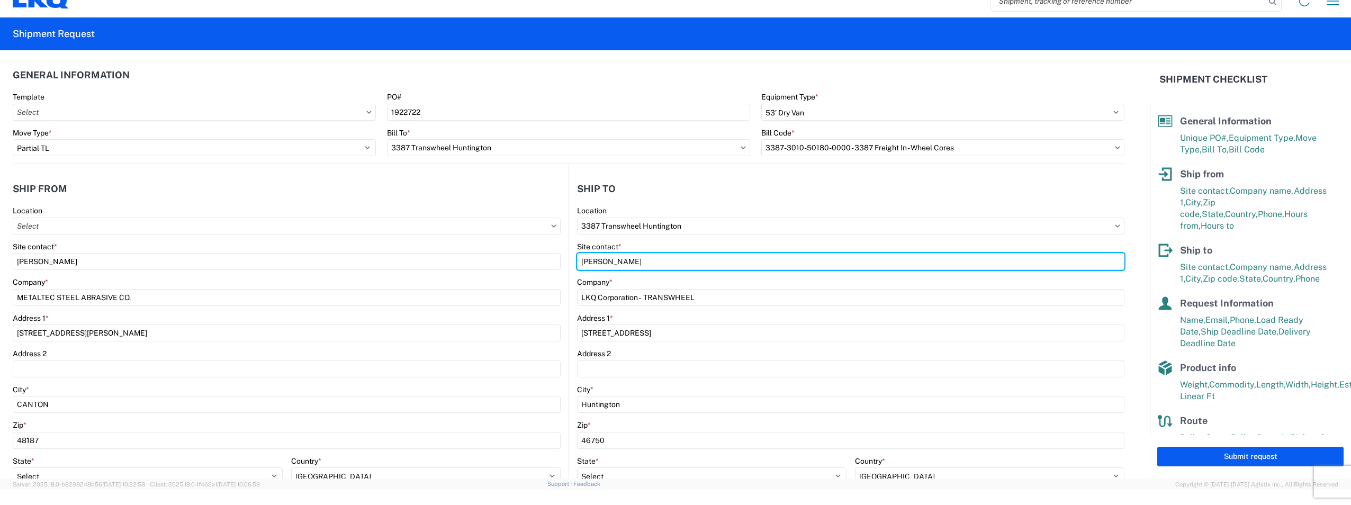
drag, startPoint x: 627, startPoint y: 265, endPoint x: 562, endPoint y: 267, distance: 65.2
click at [562, 267] on div "Ship from Location Site contact * [PERSON_NAME] Company * METALTEC STEEL ABRASI…" at bounding box center [569, 394] width 1112 height 460
type input "[PERSON_NAME]"
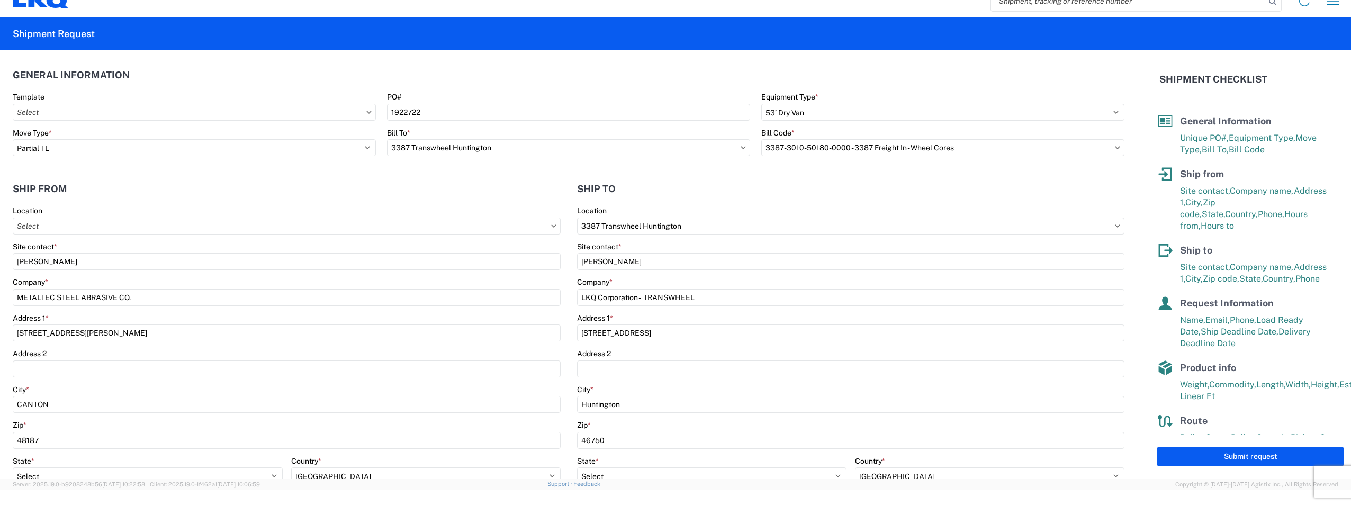
click at [765, 193] on header "Ship to" at bounding box center [846, 189] width 555 height 24
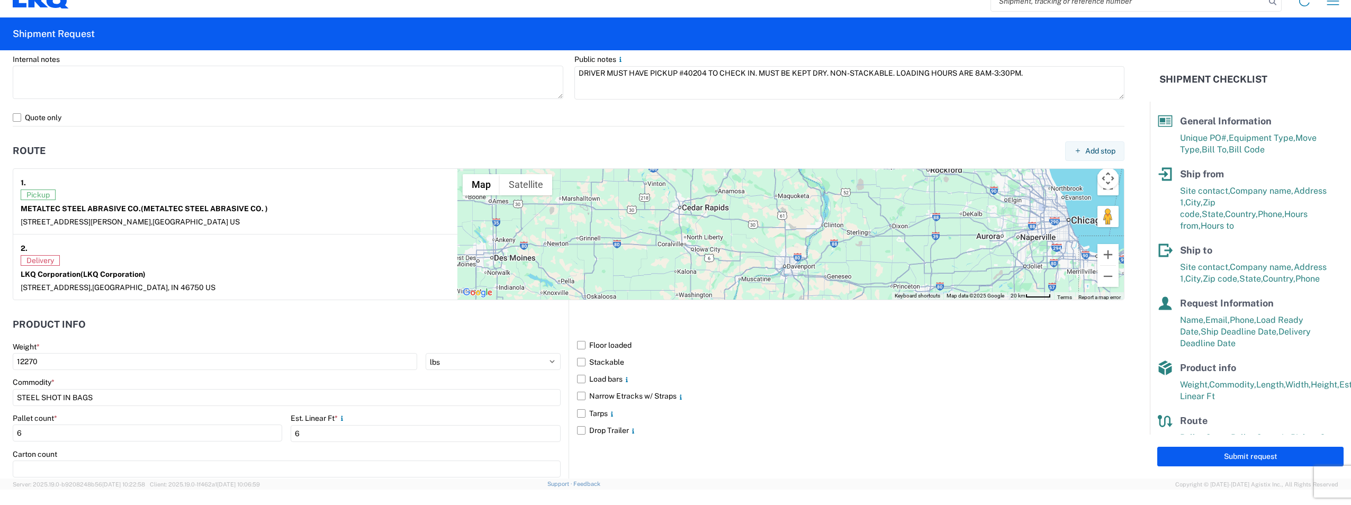
scroll to position [842, 0]
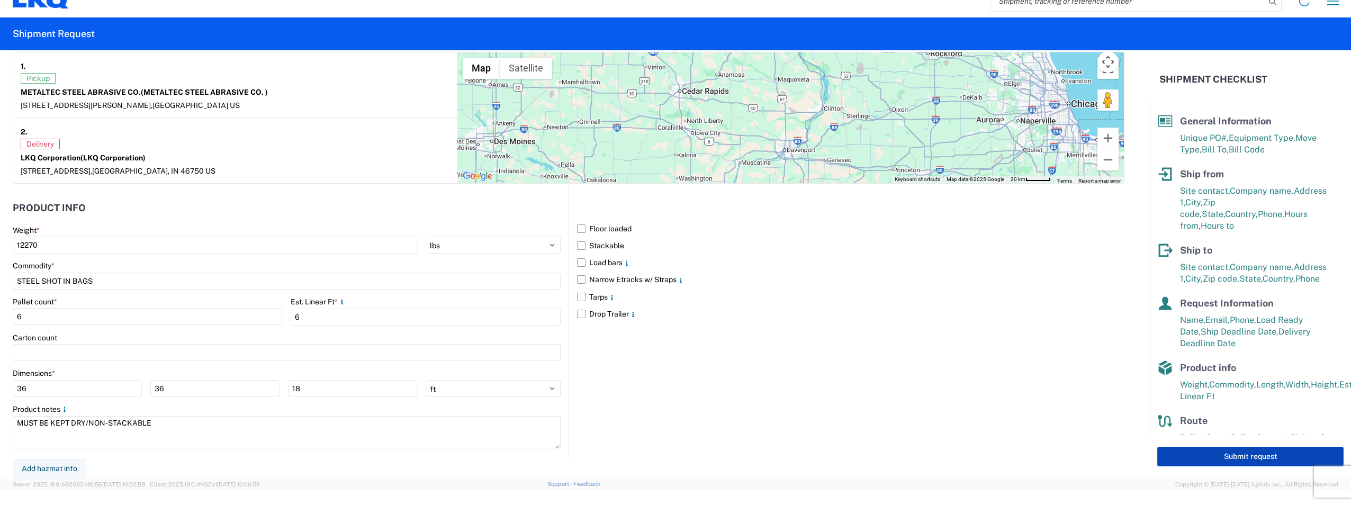
click at [1187, 462] on button "Submit request" at bounding box center [1250, 457] width 186 height 20
